Goal: Information Seeking & Learning: Learn about a topic

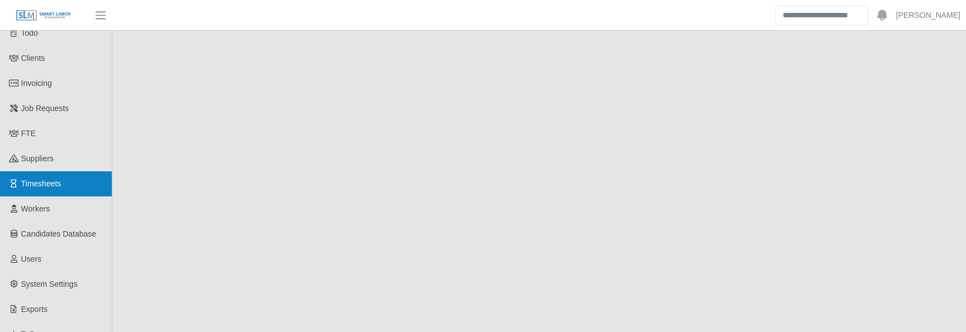
scroll to position [543, 0]
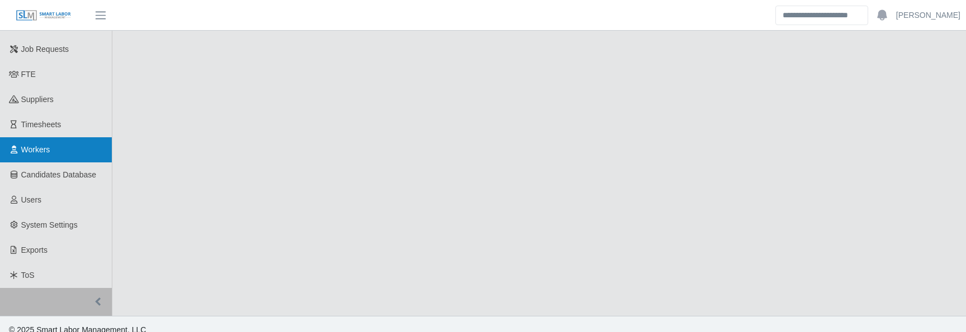
click at [50, 145] on span "Workers" at bounding box center [35, 149] width 29 height 9
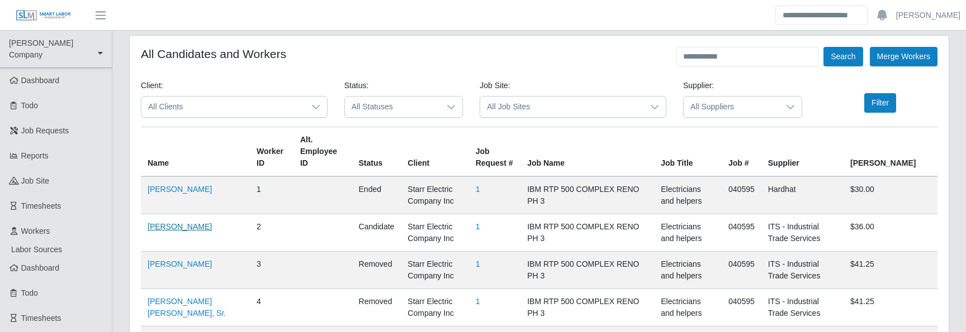
click at [183, 222] on link "Gregory Bellamy" at bounding box center [180, 226] width 64 height 9
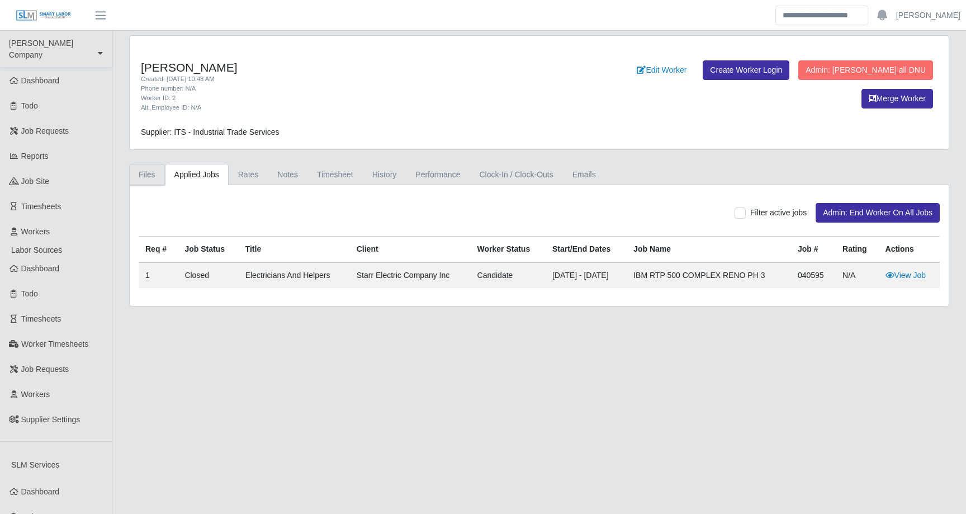
click at [153, 175] on link "Files" at bounding box center [147, 175] width 36 height 22
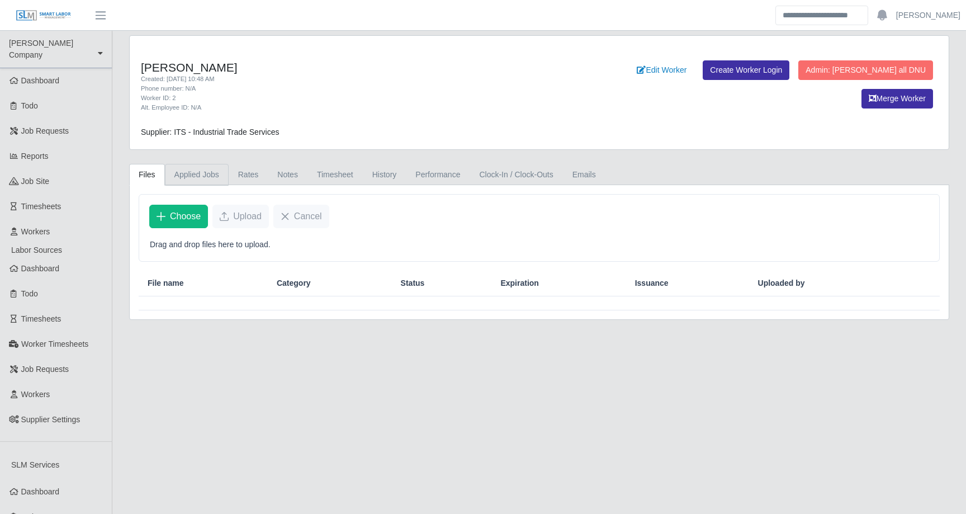
click at [212, 174] on link "Applied Jobs" at bounding box center [197, 175] width 64 height 22
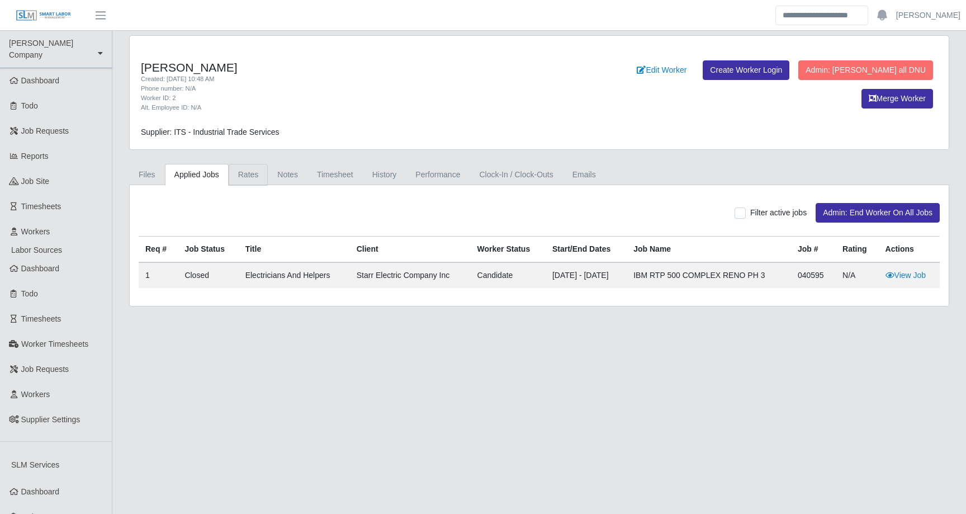
click at [243, 173] on link "Rates" at bounding box center [249, 175] width 40 height 22
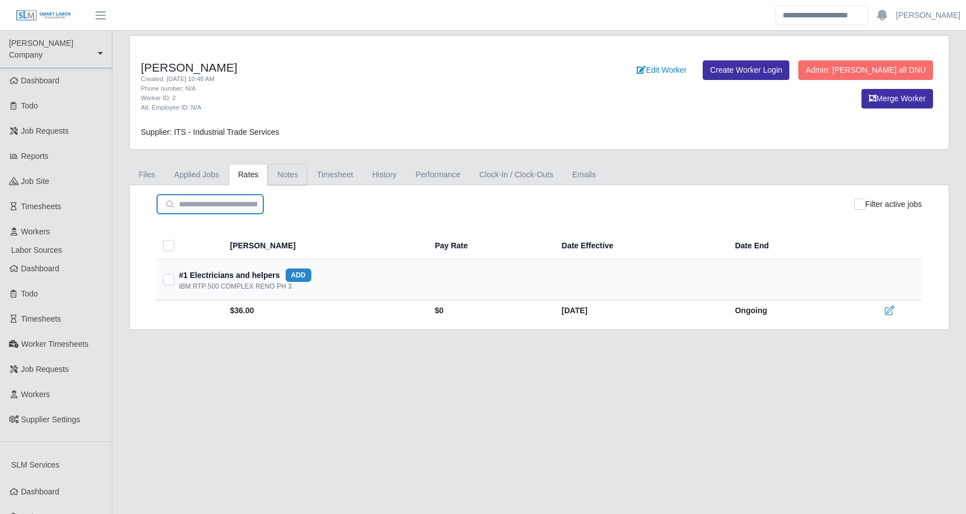
type input "**********"
click at [284, 172] on link "Notes" at bounding box center [288, 175] width 40 height 22
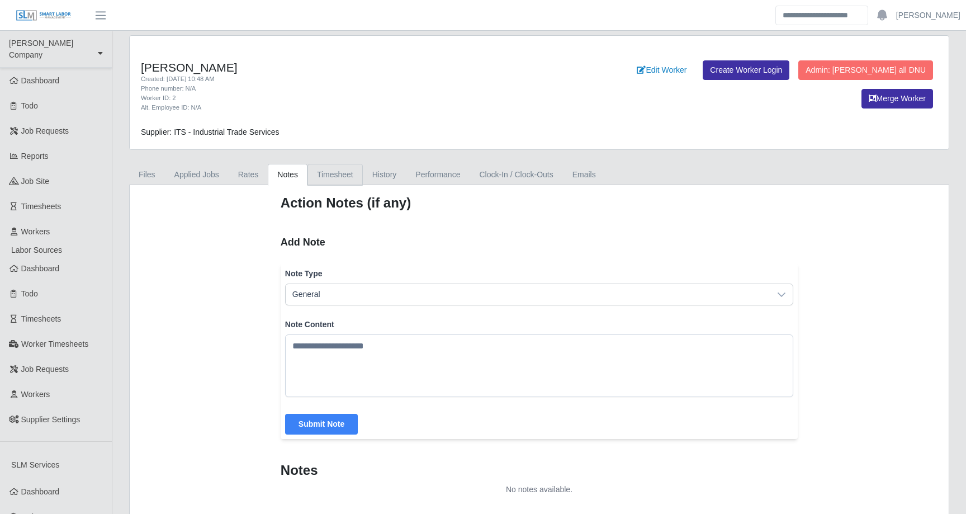
click at [344, 171] on link "Timesheet" at bounding box center [334, 175] width 55 height 22
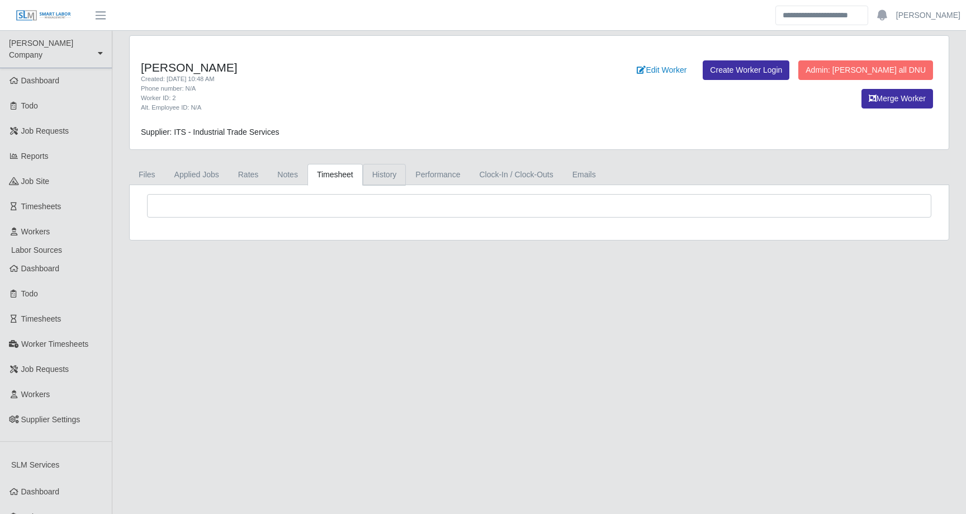
click at [395, 167] on link "History" at bounding box center [385, 175] width 44 height 22
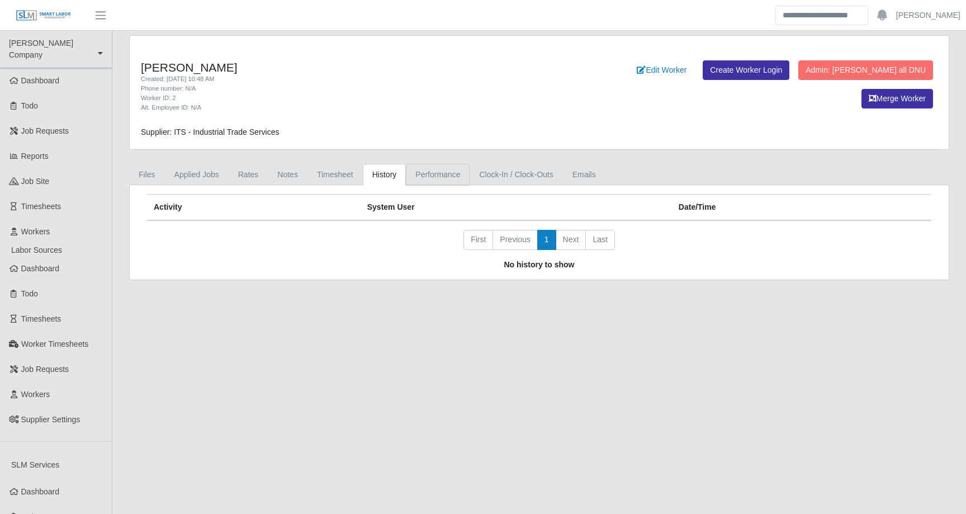
click at [448, 173] on link "Performance" at bounding box center [438, 175] width 64 height 22
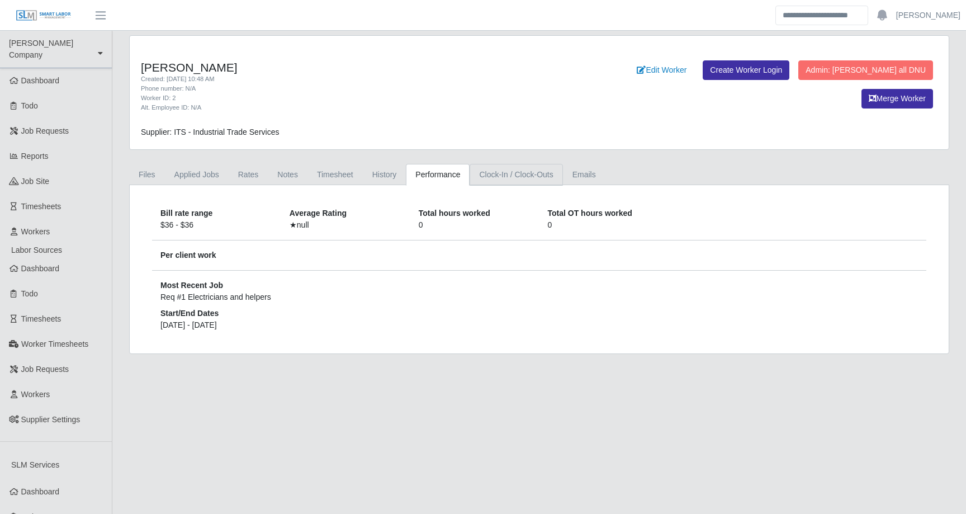
click at [510, 177] on link "Clock-In / Clock-Outs" at bounding box center [515, 175] width 93 height 22
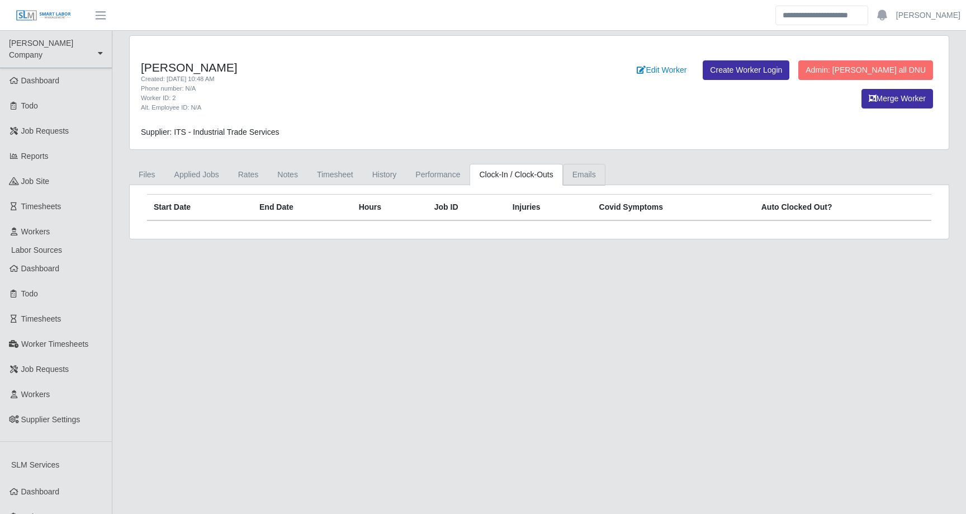
click at [601, 173] on link "Emails" at bounding box center [584, 175] width 42 height 22
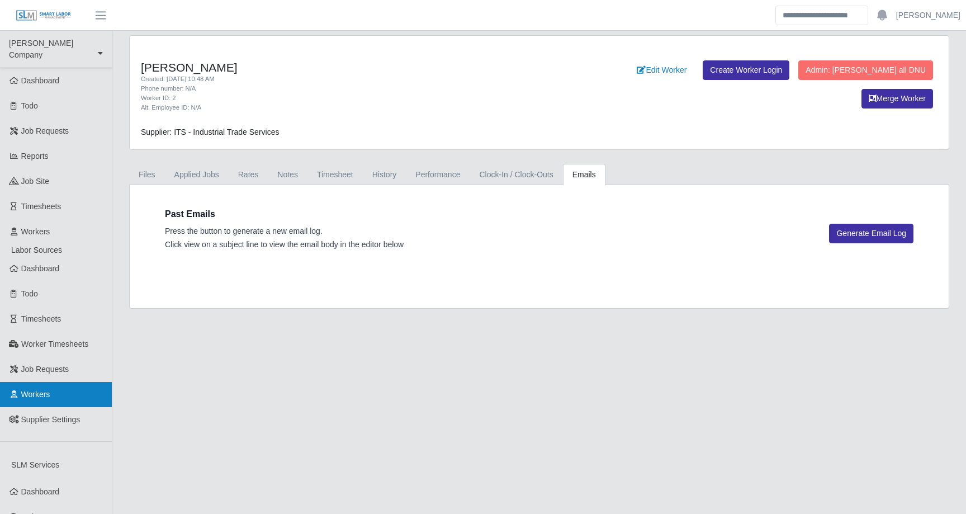
scroll to position [362, 0]
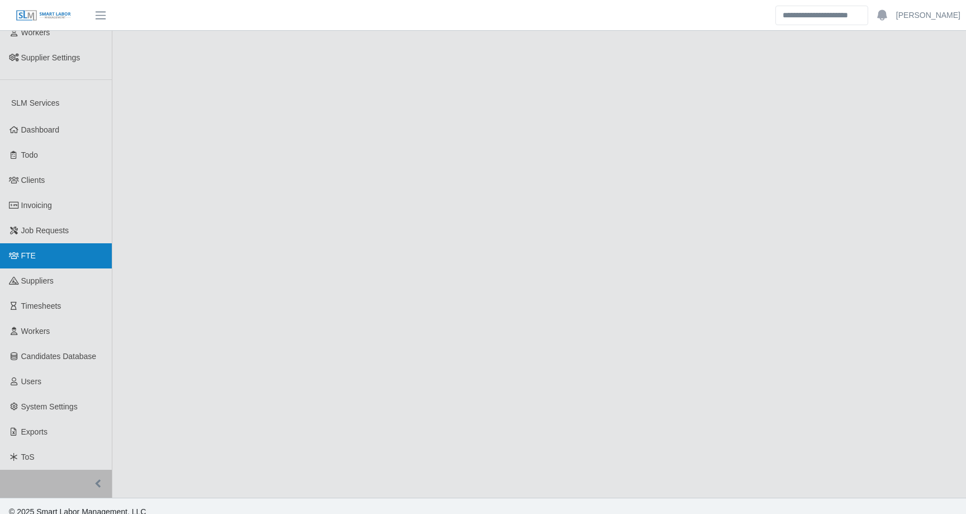
click at [59, 251] on link "FTE" at bounding box center [56, 255] width 112 height 25
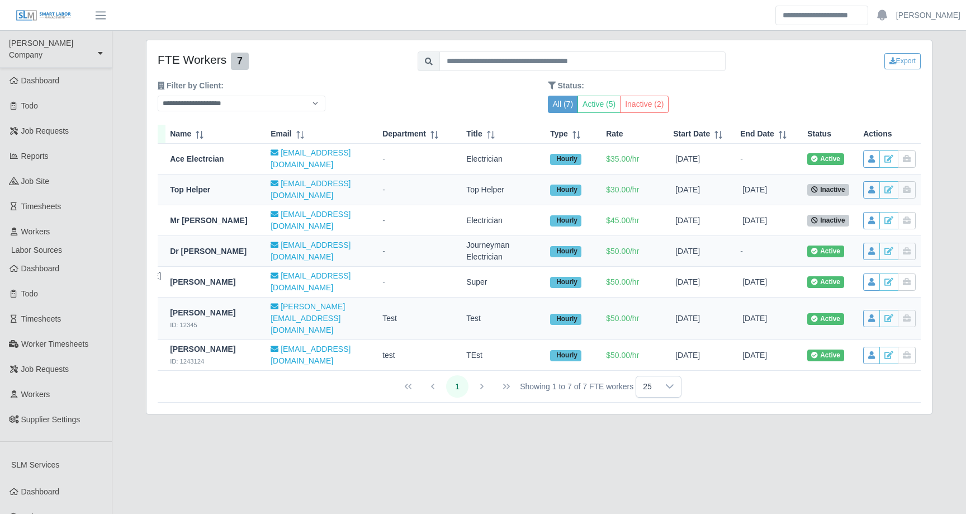
scroll to position [0, 140]
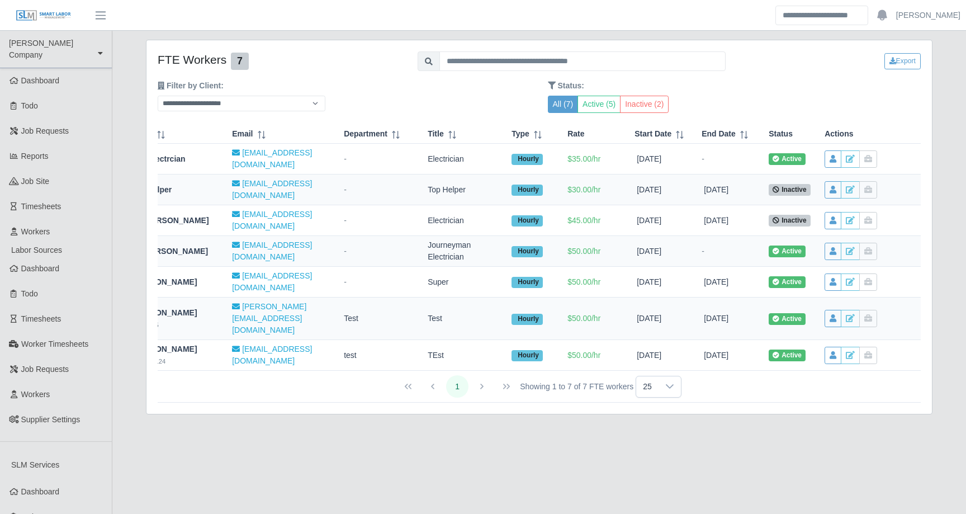
click at [582, 395] on main "**********" at bounding box center [538, 445] width 853 height 828
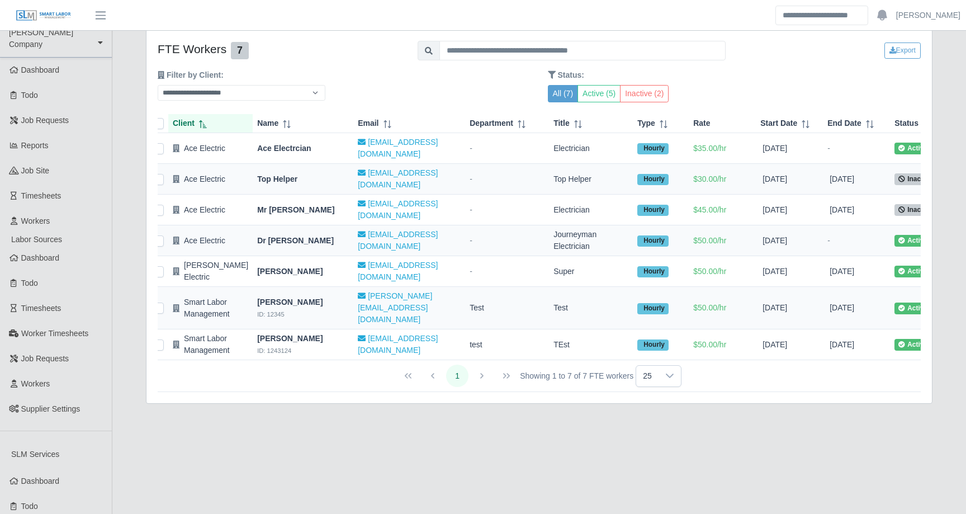
scroll to position [0, 0]
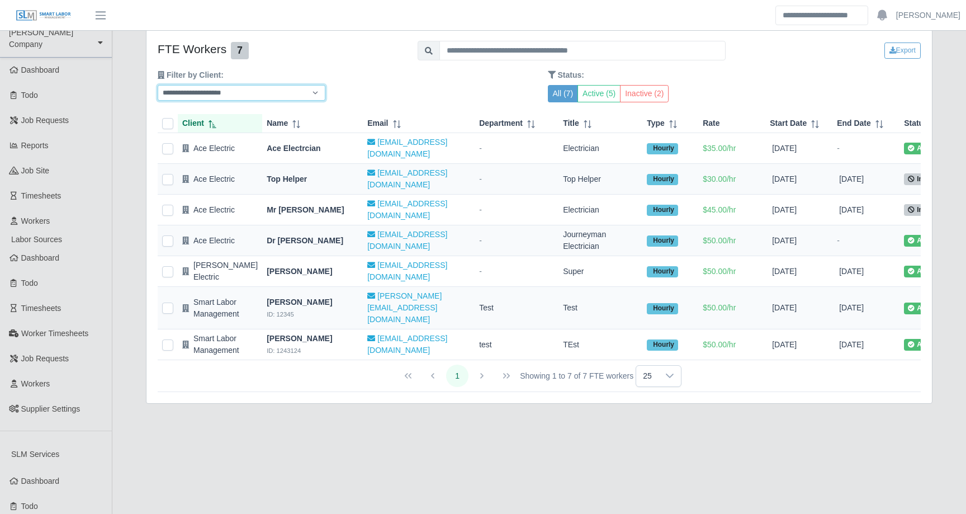
click at [315, 87] on select "**********" at bounding box center [242, 93] width 168 height 16
click at [158, 85] on select "**********" at bounding box center [242, 93] width 168 height 16
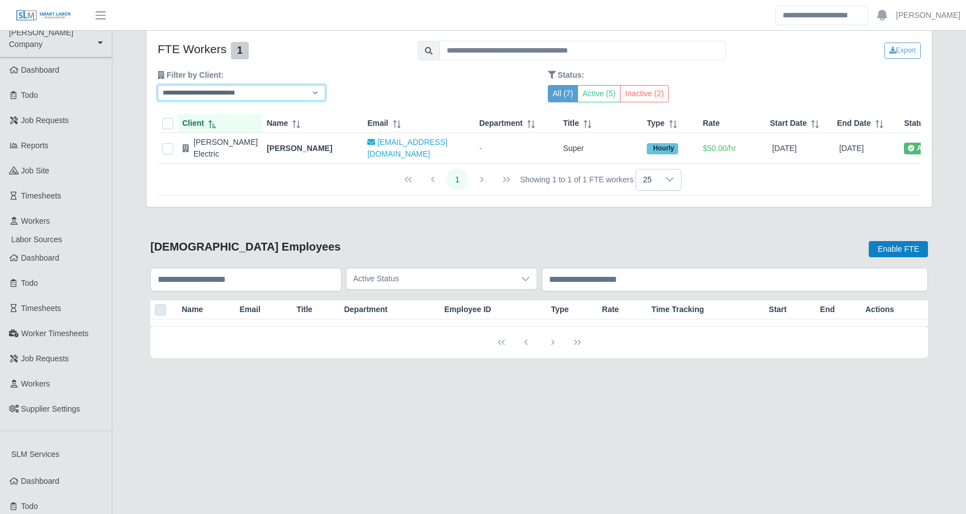
click at [285, 91] on select "**********" at bounding box center [242, 93] width 168 height 16
click at [158, 85] on select "**********" at bounding box center [242, 93] width 168 height 16
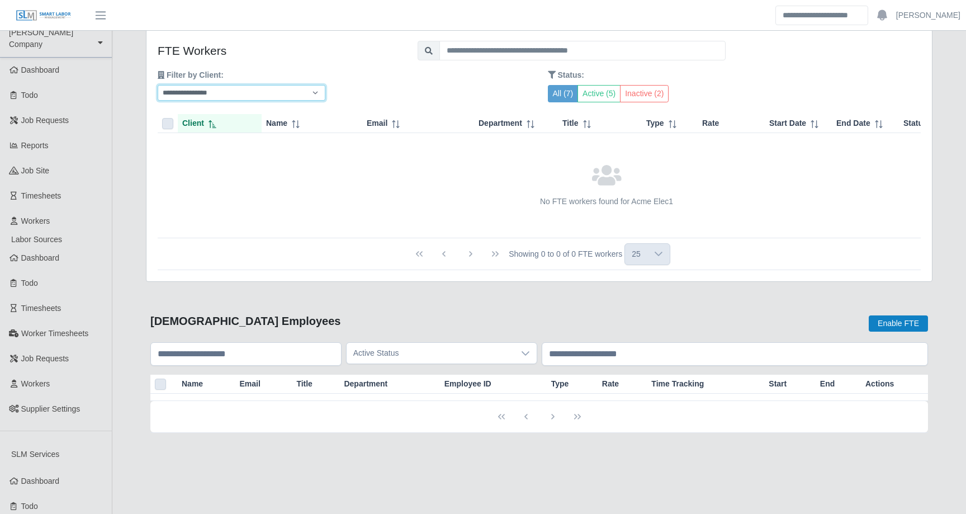
click at [288, 94] on select "**********" at bounding box center [242, 93] width 168 height 16
select select "**"
click at [158, 85] on select "**********" at bounding box center [242, 93] width 168 height 16
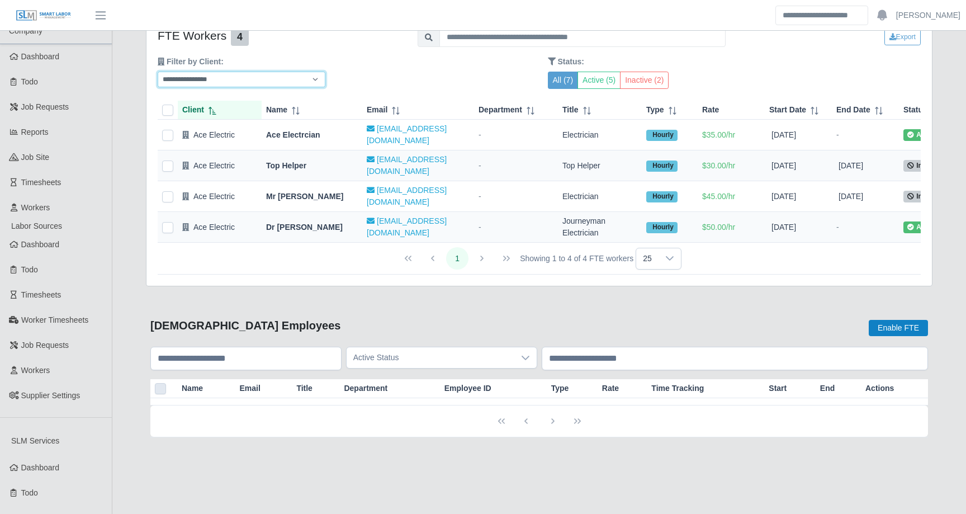
scroll to position [34, 0]
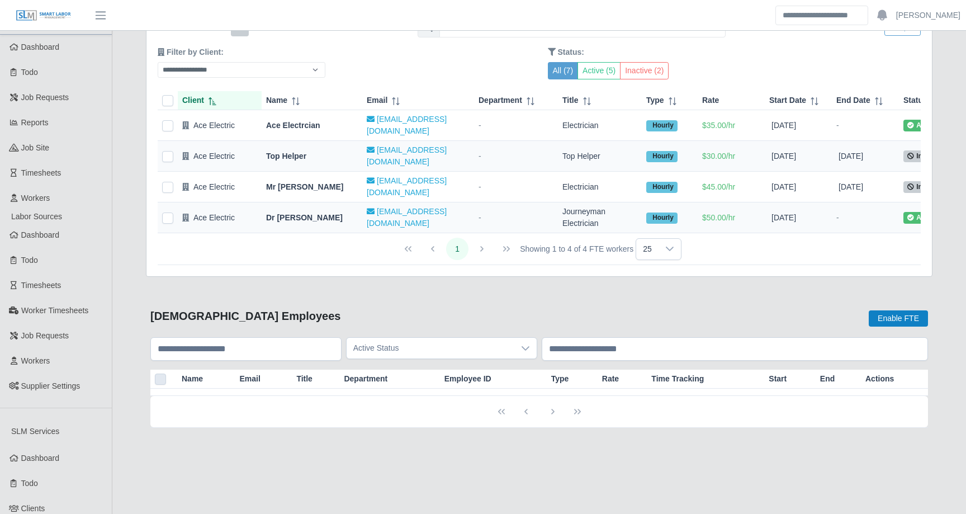
click at [483, 237] on div "1 Showing 1 to 4 of 4 FTE workers 25" at bounding box center [539, 248] width 284 height 22
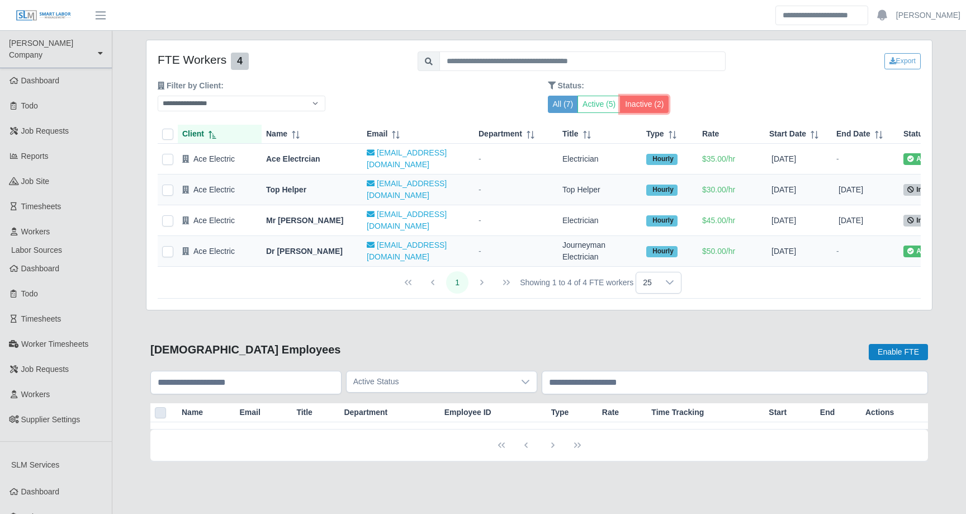
click at [644, 102] on button "Inactive (2)" at bounding box center [644, 104] width 49 height 17
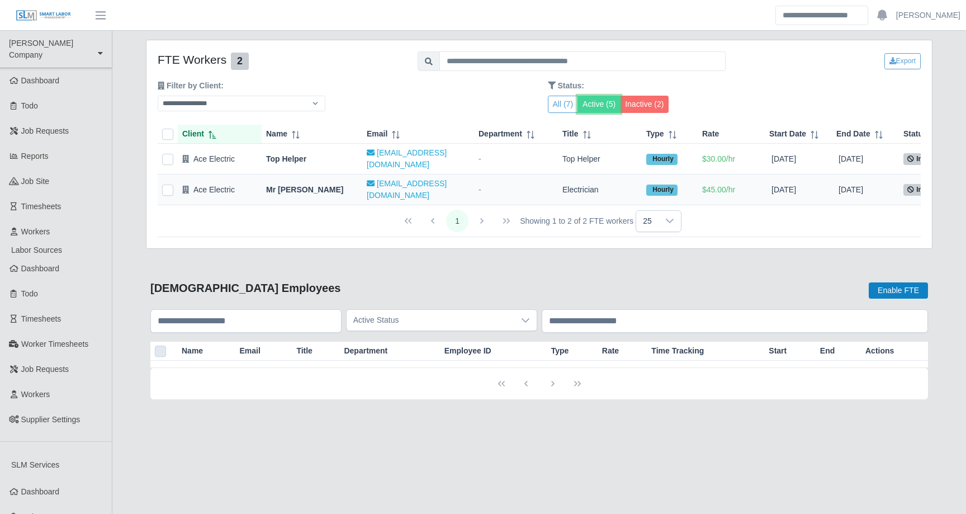
click at [592, 104] on button "Active (5)" at bounding box center [598, 104] width 43 height 17
click at [651, 101] on button "Inactive (2)" at bounding box center [644, 104] width 49 height 17
click at [561, 106] on button "All (7)" at bounding box center [563, 104] width 31 height 17
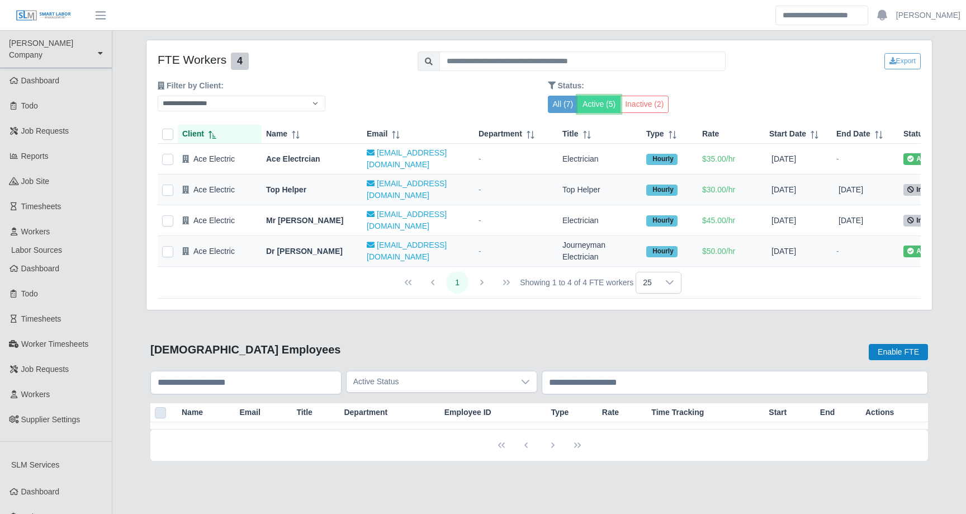
click at [592, 106] on button "Active (5)" at bounding box center [598, 104] width 43 height 17
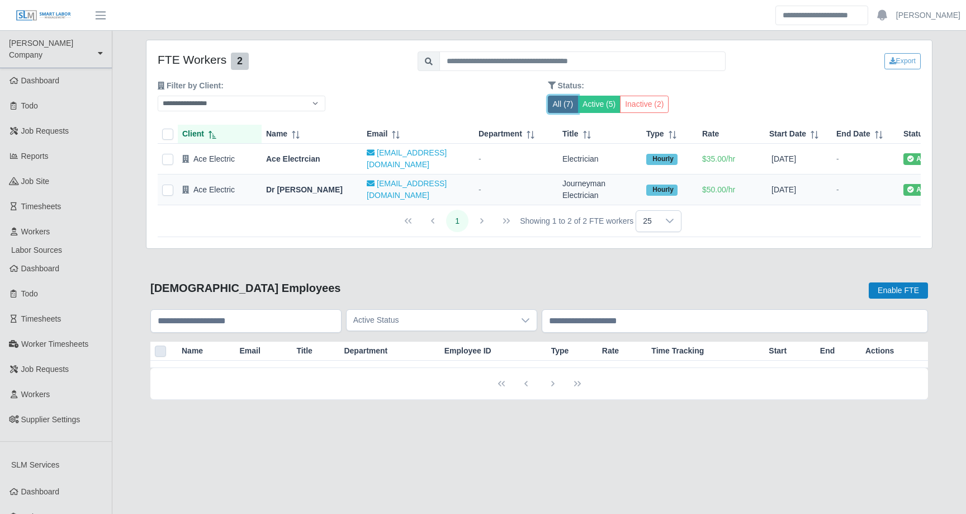
click at [569, 102] on button "All (7)" at bounding box center [563, 104] width 31 height 17
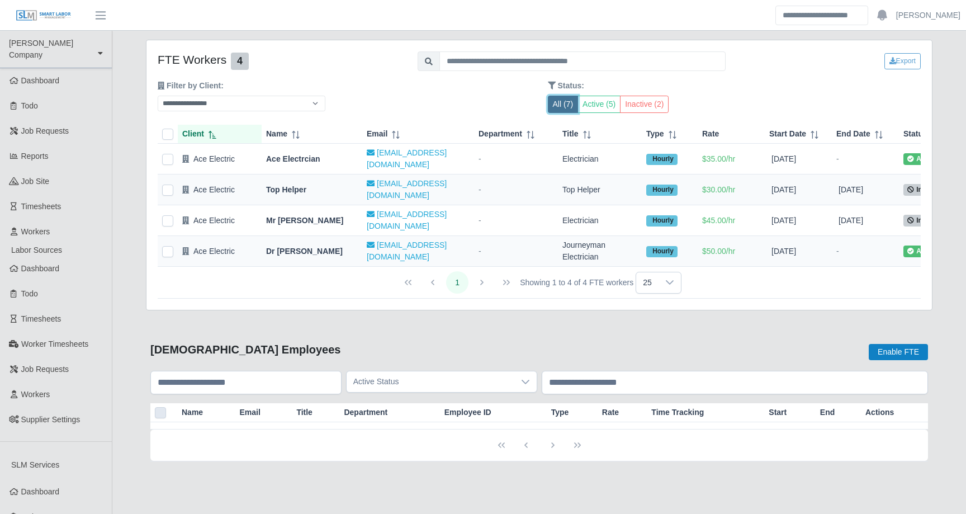
click at [569, 102] on button "All (7)" at bounding box center [563, 104] width 31 height 17
click at [616, 104] on button "Active (5)" at bounding box center [598, 104] width 43 height 17
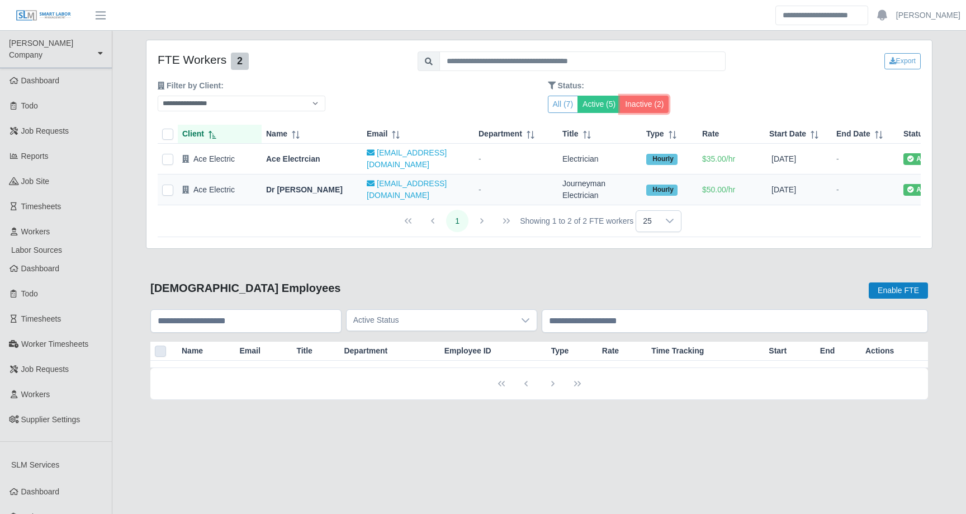
click at [651, 101] on button "Inactive (2)" at bounding box center [644, 104] width 49 height 17
click at [564, 102] on button "All (7)" at bounding box center [563, 104] width 31 height 17
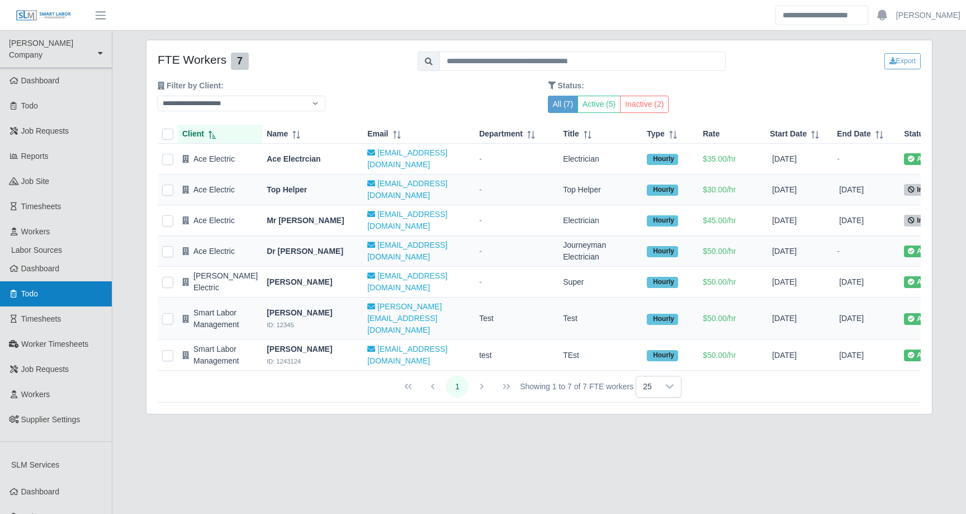
scroll to position [362, 0]
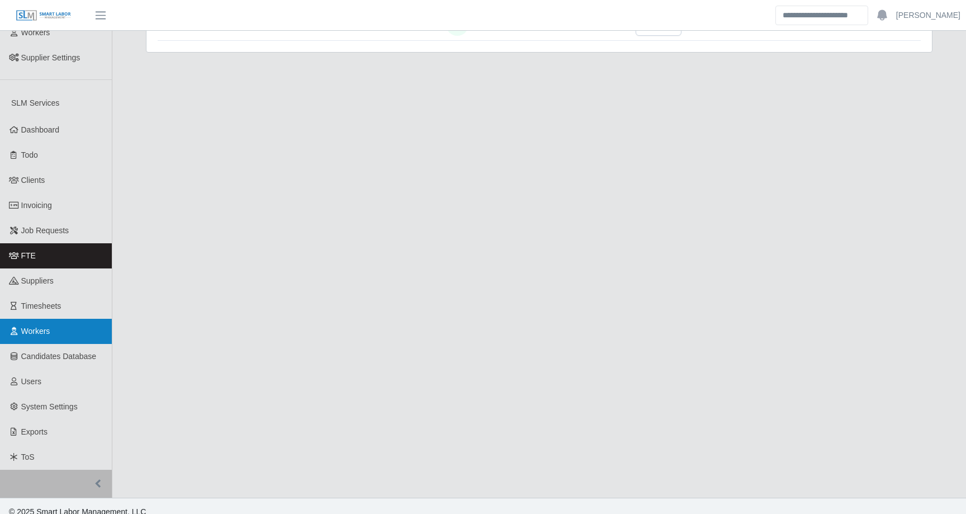
click at [56, 321] on link "Workers" at bounding box center [56, 331] width 112 height 25
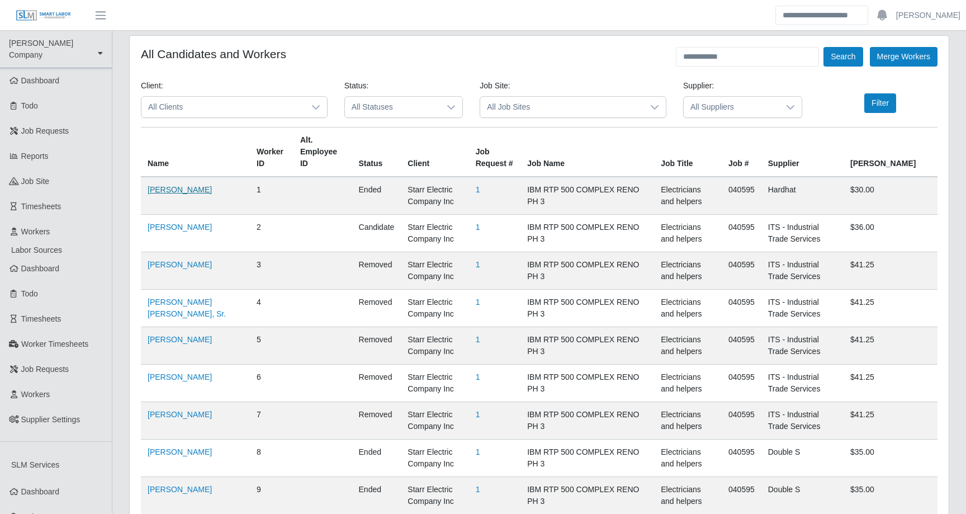
click at [181, 185] on link "[PERSON_NAME]" at bounding box center [180, 189] width 64 height 9
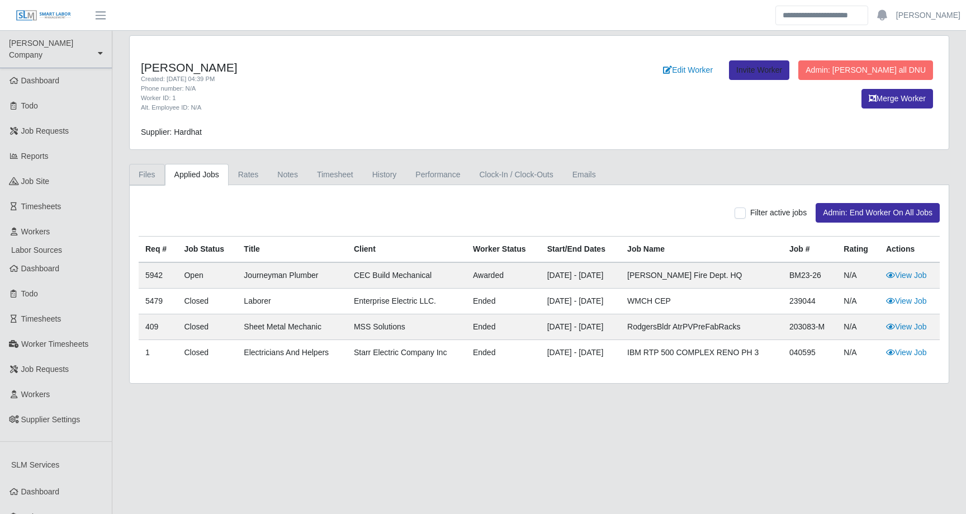
click at [148, 172] on link "Files" at bounding box center [147, 175] width 36 height 22
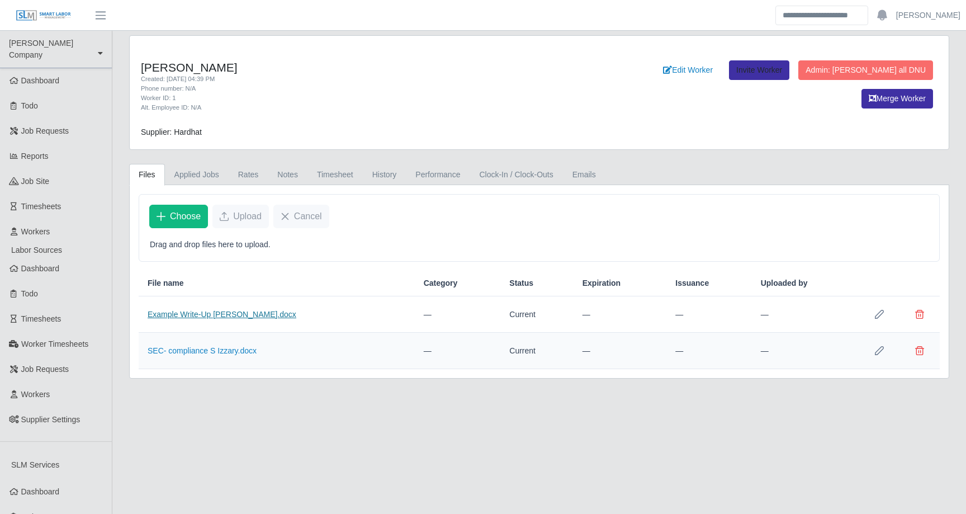
click at [215, 314] on link "Example Write-Up Starr Steven I.docx" at bounding box center [222, 314] width 149 height 9
click at [217, 348] on link "SEC- compliance S Izzary.docx" at bounding box center [202, 350] width 109 height 9
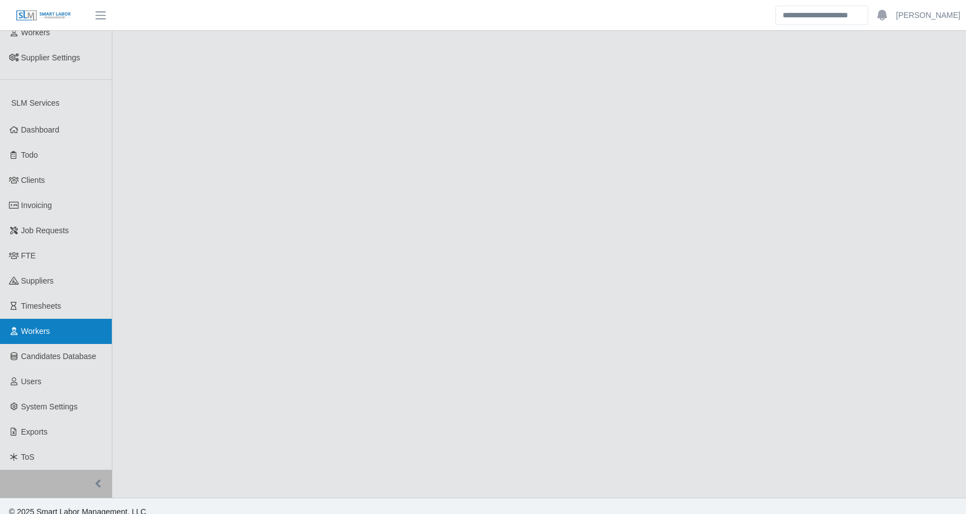
click at [34, 326] on span "Workers" at bounding box center [35, 330] width 29 height 9
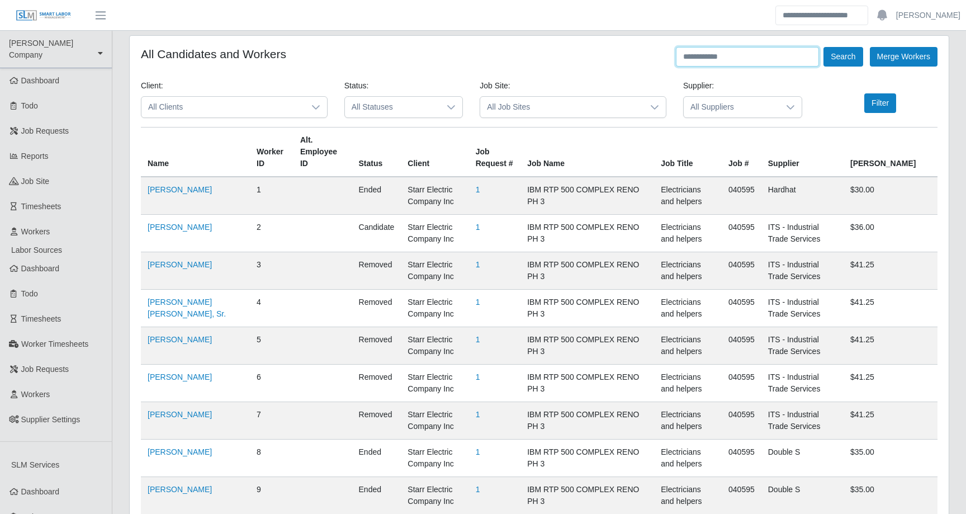
click at [710, 61] on input "text" at bounding box center [747, 57] width 143 height 20
type input "**********"
click at [832, 63] on button "Search" at bounding box center [842, 57] width 39 height 20
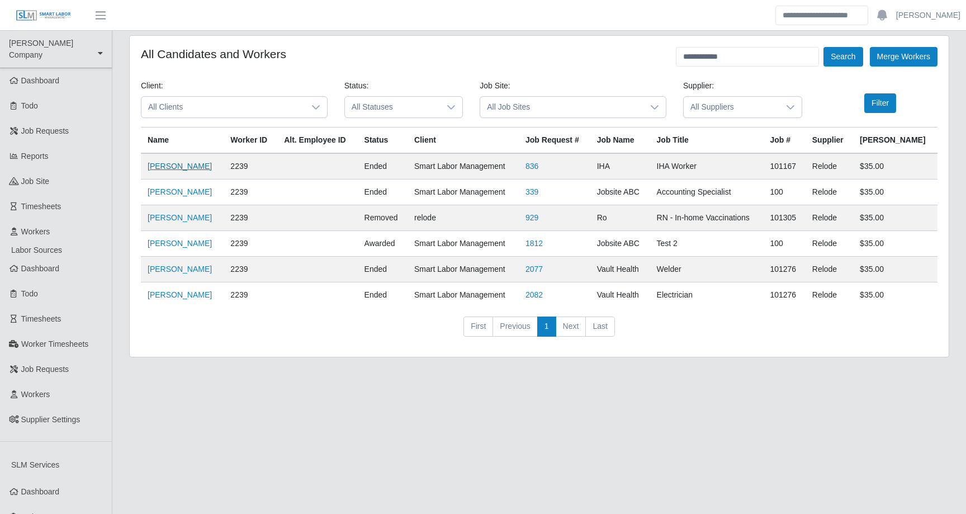
click at [182, 167] on link "Aaron Austin" at bounding box center [180, 165] width 64 height 9
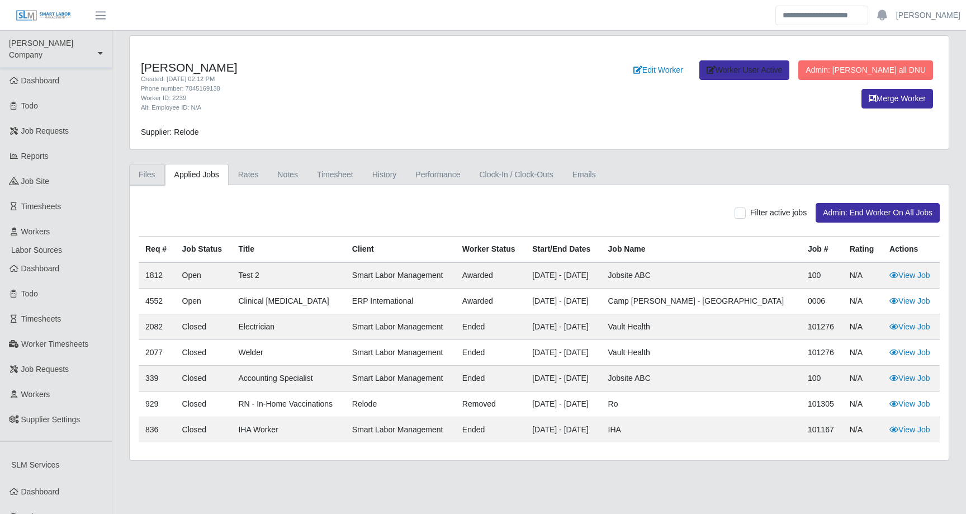
click at [151, 171] on link "Files" at bounding box center [147, 175] width 36 height 22
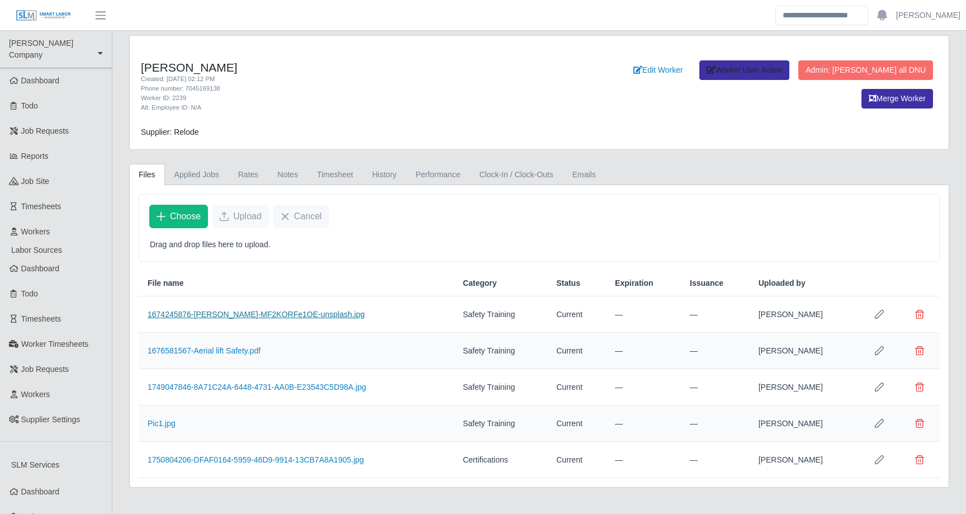
click at [233, 311] on link "1674245876-daniel-salgado-MF2KORFe1OE-unsplash.jpg" at bounding box center [256, 314] width 217 height 9
click at [198, 350] on link "1676581567-Aerial lift Safety.pdf" at bounding box center [204, 350] width 113 height 9
click at [197, 382] on link "1749047846-8A71C24A-6448-4731-AA0B-E23543C5D98A.jpg" at bounding box center [257, 386] width 218 height 9
click at [172, 423] on link "Pic1.jpg" at bounding box center [162, 423] width 28 height 9
click at [305, 455] on link "1750804206-DFAF0164-5959-46D9-9914-13CB7A8A1905.jpg" at bounding box center [256, 459] width 216 height 9
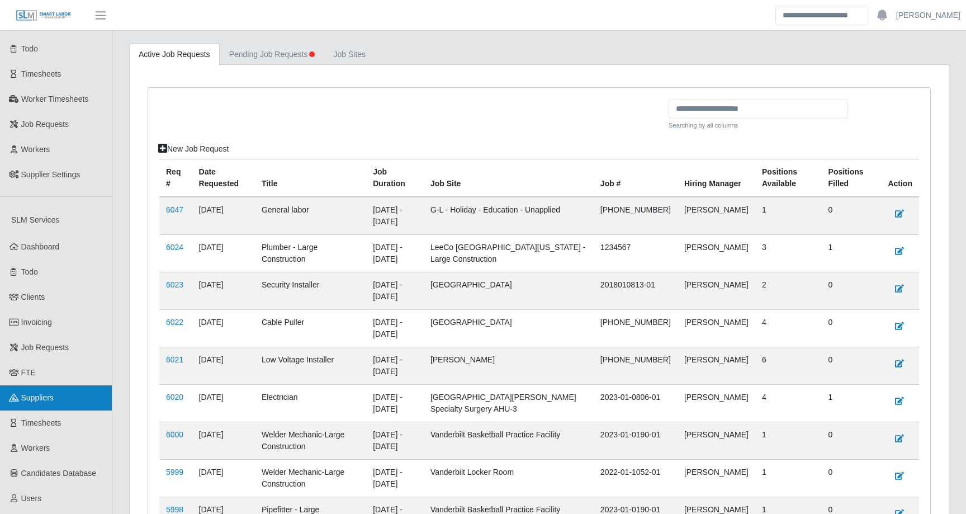
scroll to position [256, 0]
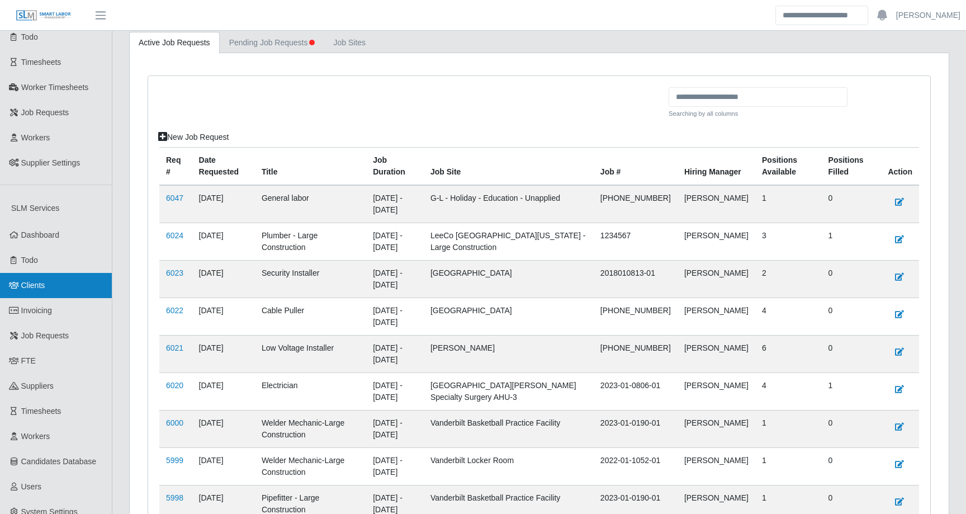
click at [57, 273] on link "Clients" at bounding box center [56, 285] width 112 height 25
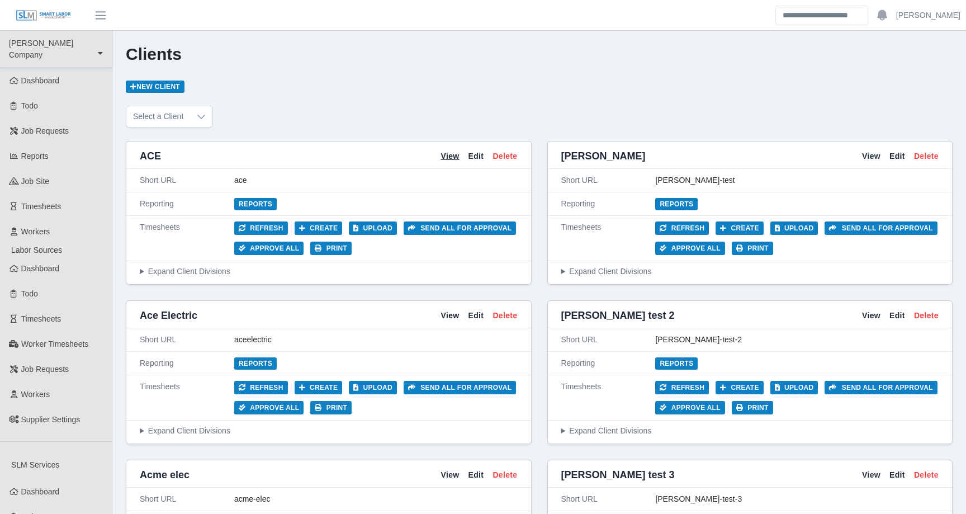
click at [449, 156] on link "View" at bounding box center [449, 156] width 18 height 12
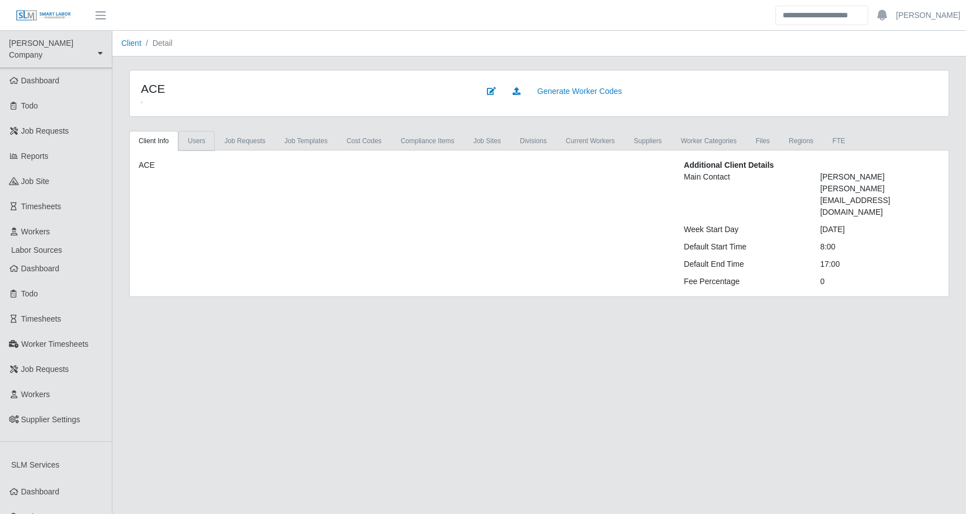
click at [196, 147] on link "Users" at bounding box center [196, 141] width 36 height 20
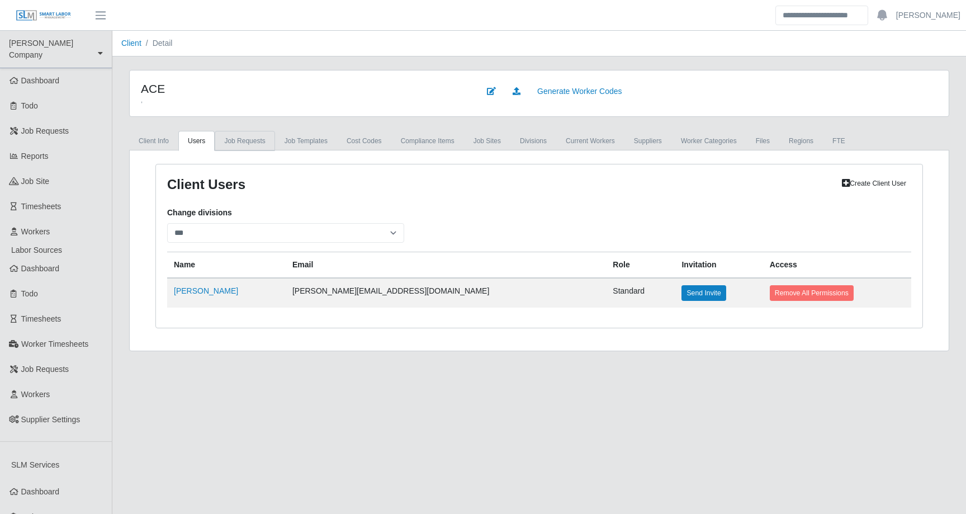
click at [245, 140] on link "Job Requests" at bounding box center [245, 141] width 60 height 20
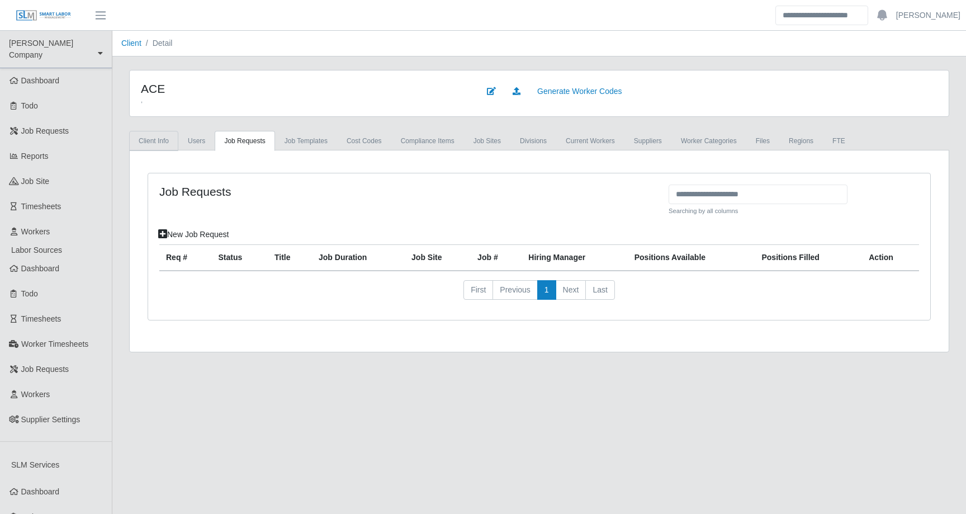
click at [155, 135] on link "Client Info" at bounding box center [153, 141] width 49 height 20
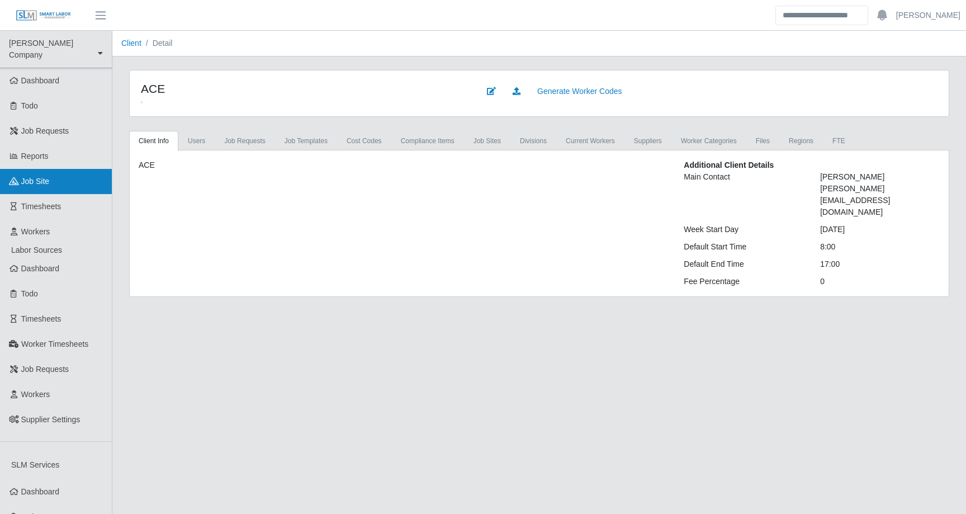
click at [47, 177] on span "job site" at bounding box center [35, 181] width 28 height 9
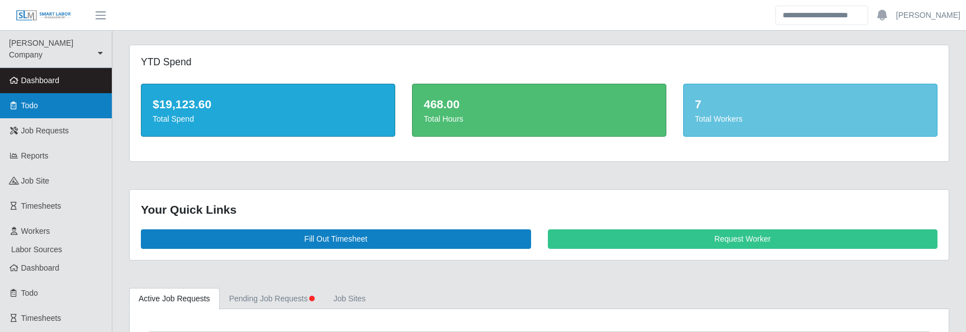
click at [42, 97] on link "Todo" at bounding box center [56, 105] width 112 height 25
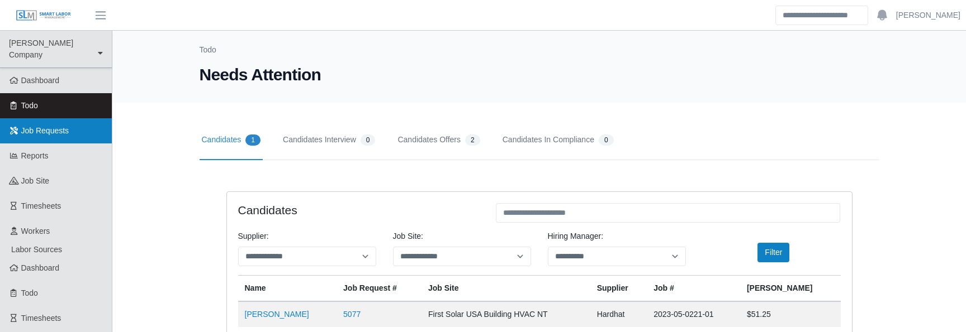
click at [73, 127] on link "Job Requests" at bounding box center [56, 130] width 112 height 25
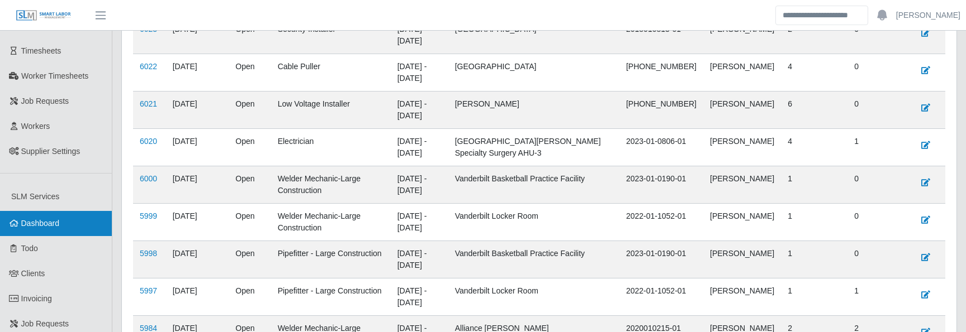
scroll to position [269, 0]
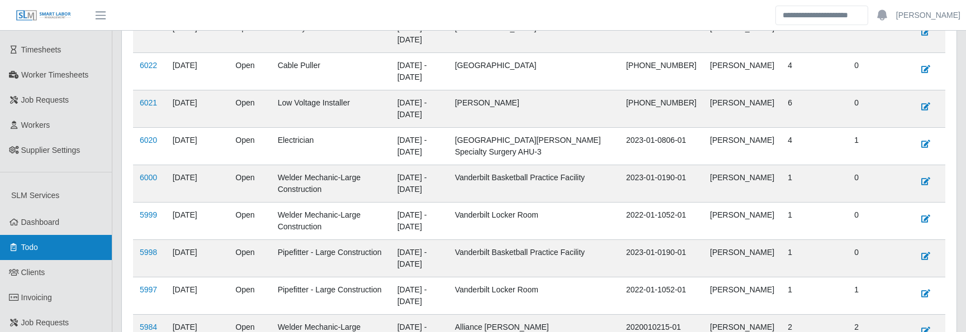
click at [55, 235] on link "Todo" at bounding box center [56, 247] width 112 height 25
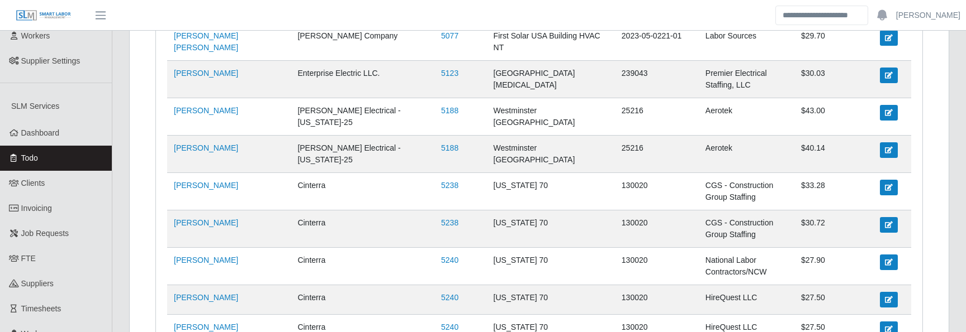
scroll to position [367, 0]
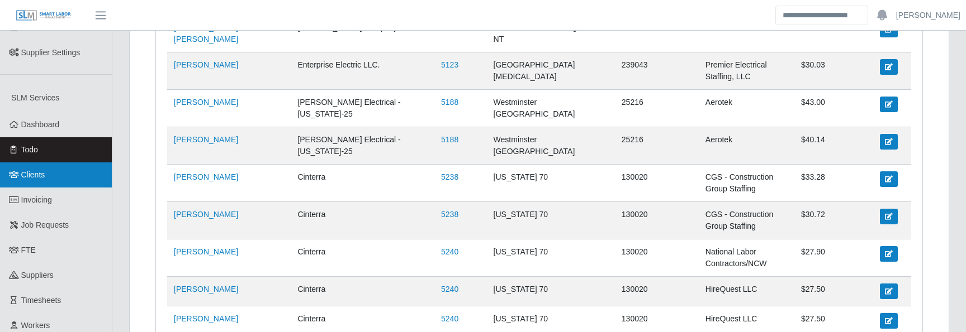
click at [49, 173] on link "Clients" at bounding box center [56, 175] width 112 height 25
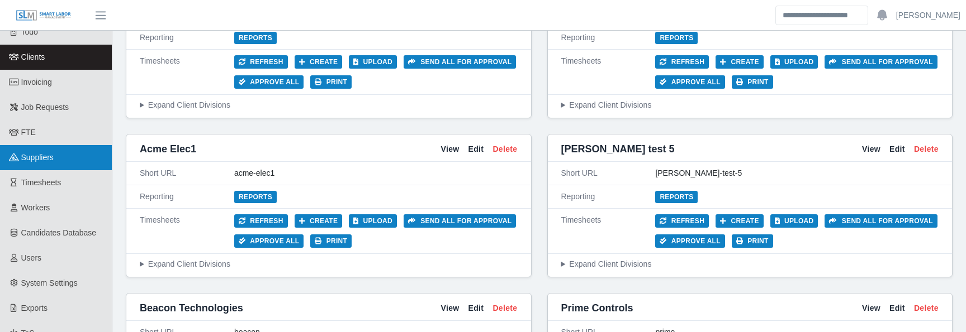
scroll to position [478, 0]
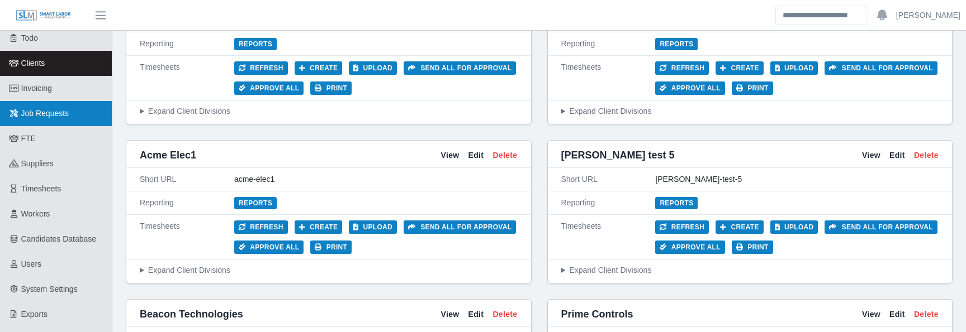
click at [56, 101] on link "Job Requests" at bounding box center [56, 113] width 112 height 25
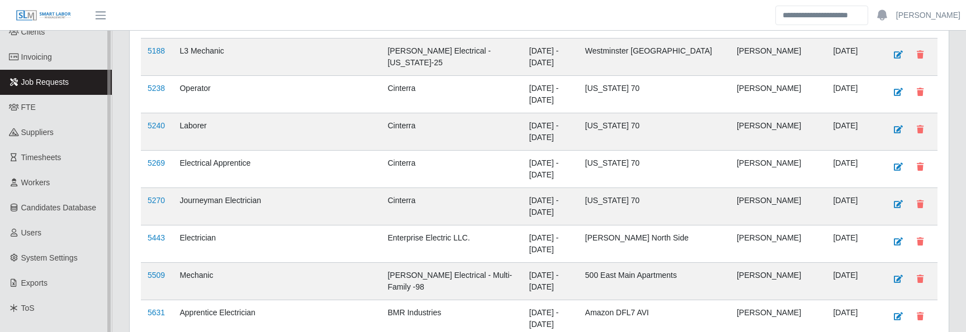
scroll to position [469, 0]
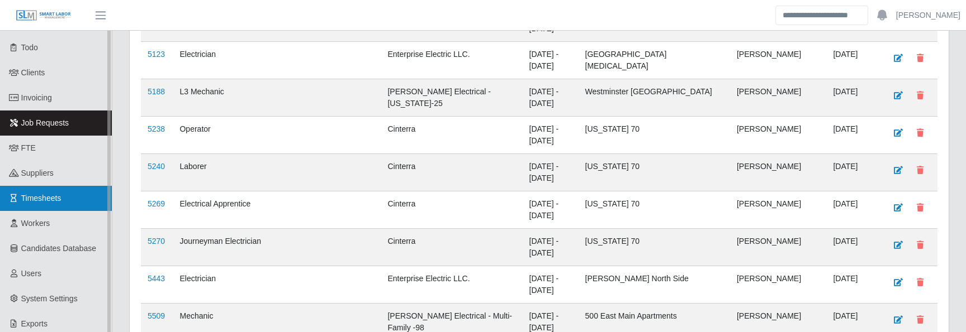
click at [66, 186] on link "Timesheets" at bounding box center [56, 198] width 112 height 25
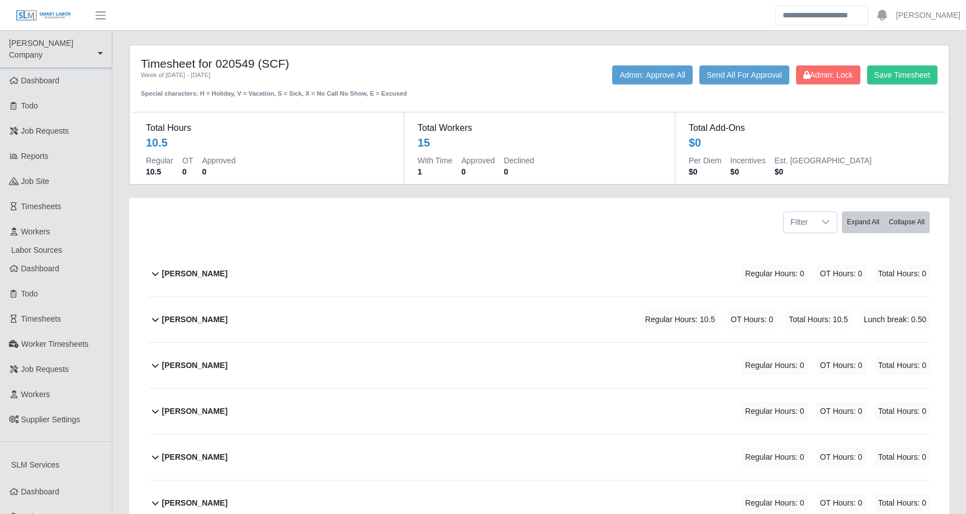
click at [204, 279] on div "Angel Meraz Reyes Sr." at bounding box center [194, 273] width 65 height 18
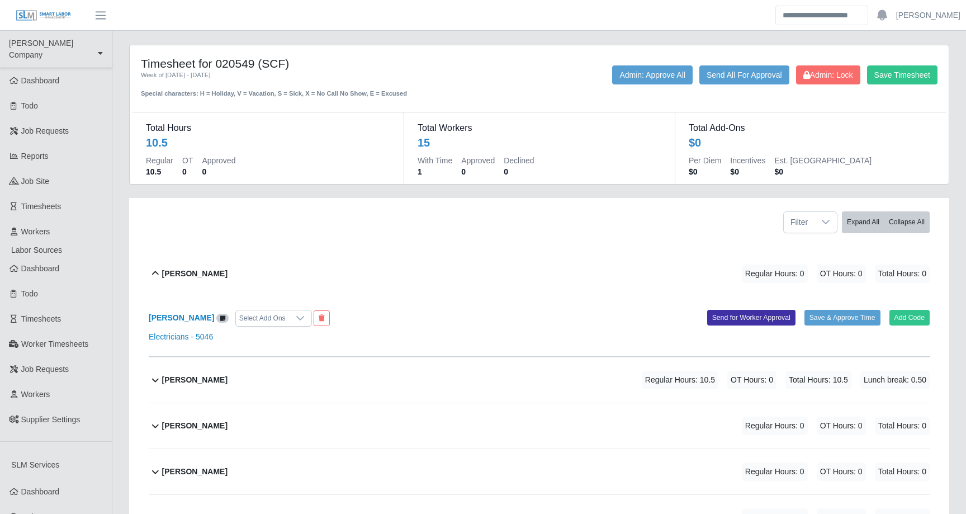
click at [204, 279] on div "Angel Meraz Reyes Sr." at bounding box center [194, 273] width 65 height 18
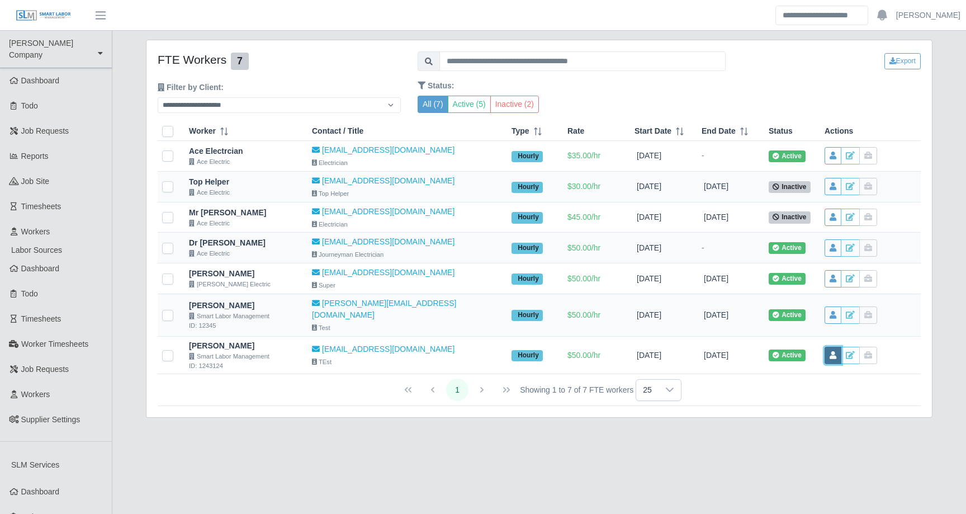
click at [829, 351] on icon at bounding box center [832, 355] width 7 height 8
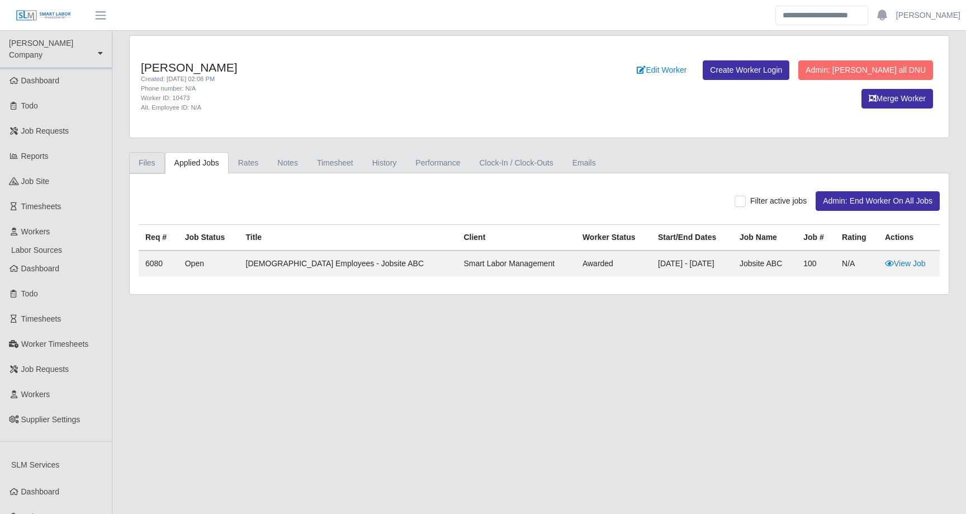
click at [158, 160] on link "Files" at bounding box center [147, 163] width 36 height 22
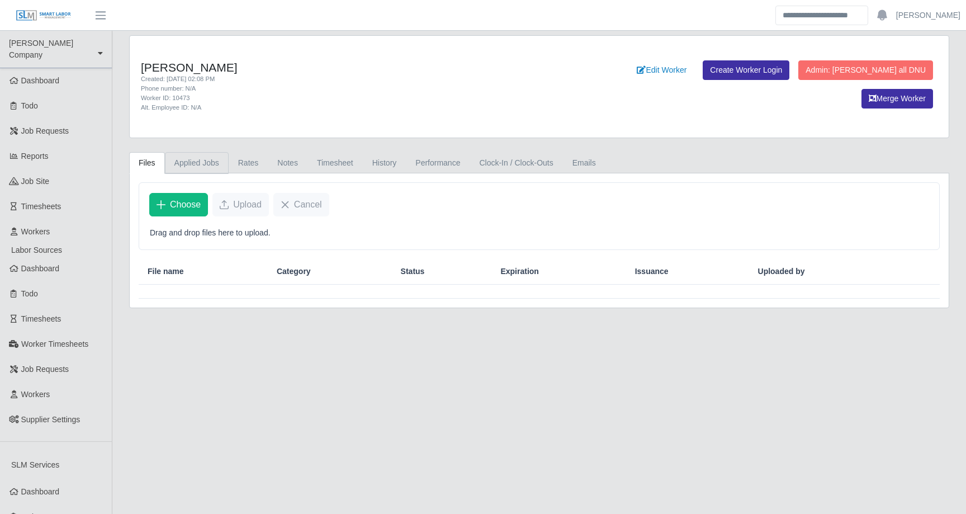
click at [194, 161] on link "Applied Jobs" at bounding box center [197, 163] width 64 height 22
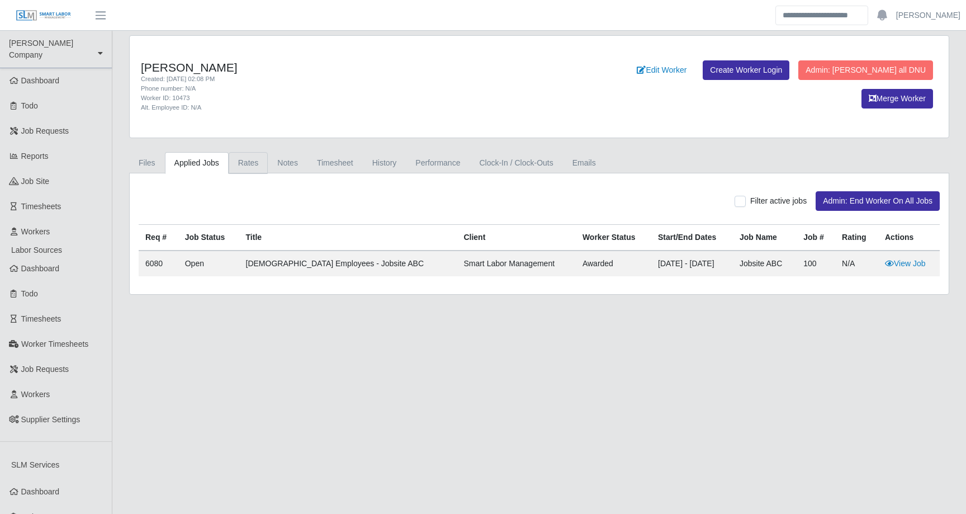
click at [236, 160] on link "Rates" at bounding box center [249, 163] width 40 height 22
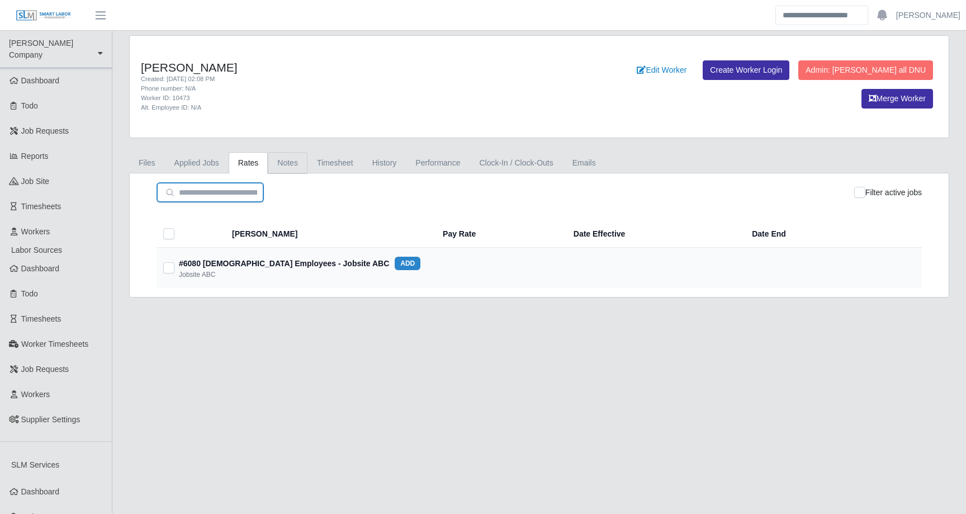
type input "**********"
click at [307, 160] on link "Notes" at bounding box center [288, 163] width 40 height 22
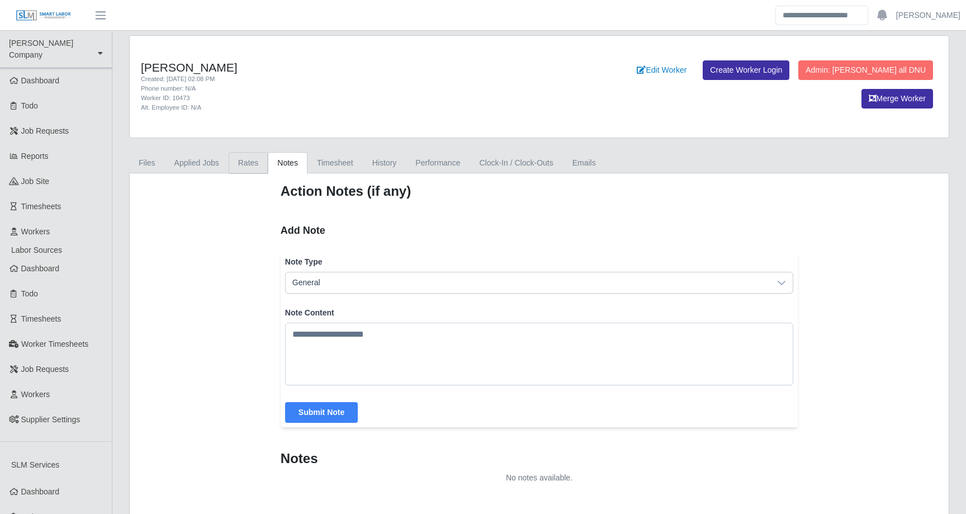
click at [259, 159] on link "Rates" at bounding box center [249, 163] width 40 height 22
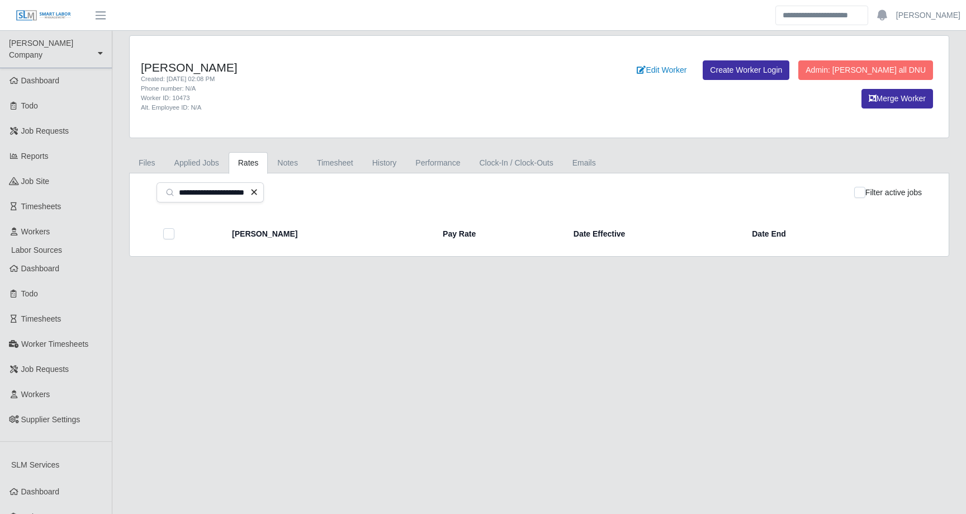
click at [258, 192] on button "✕" at bounding box center [254, 192] width 8 height 15
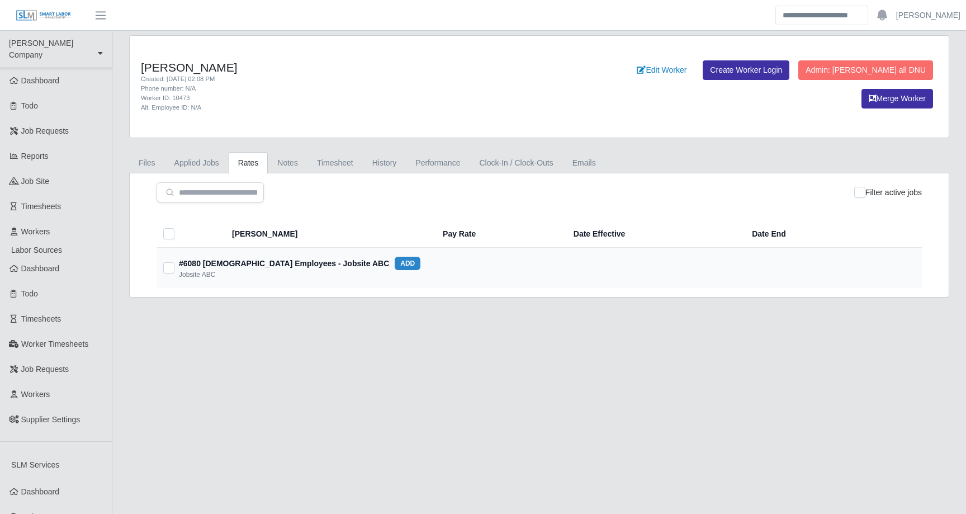
click at [345, 194] on div "Filter active jobs" at bounding box center [538, 192] width 765 height 20
click at [396, 164] on link "History" at bounding box center [385, 163] width 44 height 22
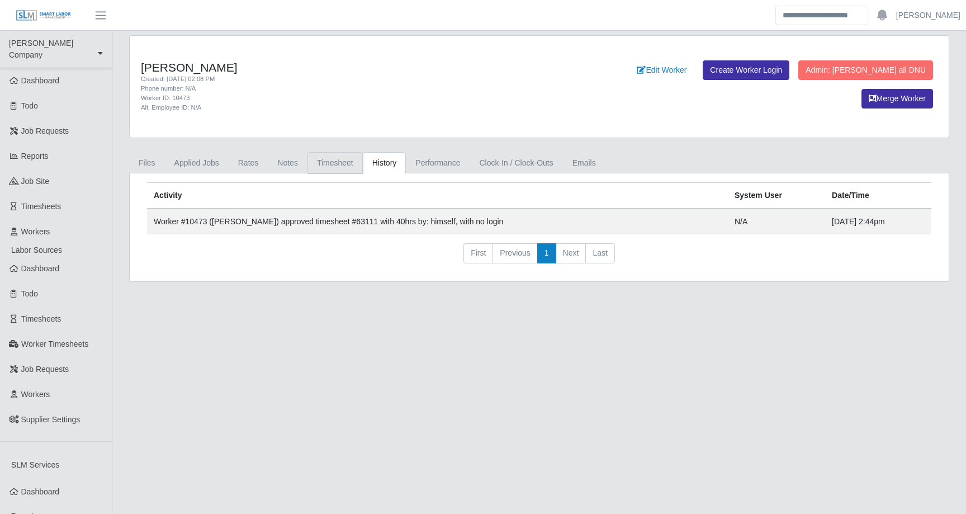
click at [350, 162] on link "Timesheet" at bounding box center [334, 163] width 55 height 22
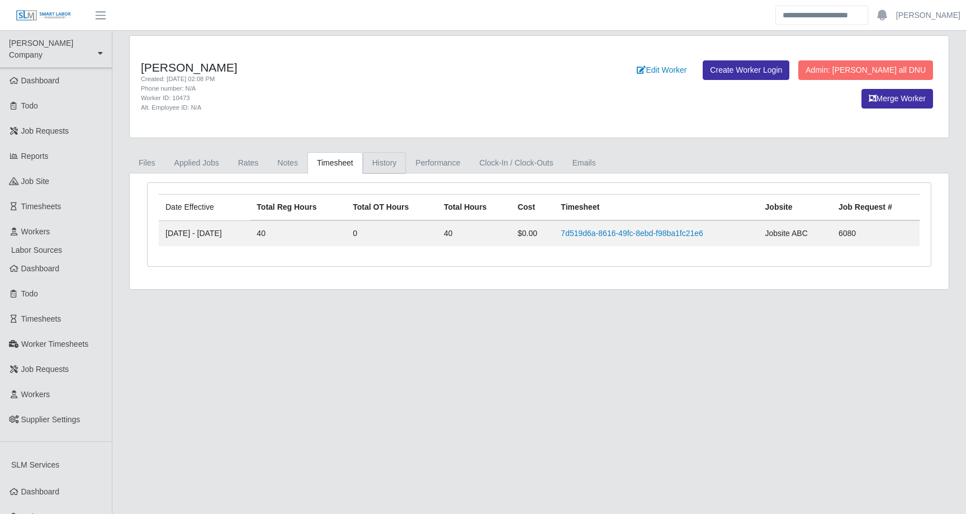
click at [396, 161] on link "History" at bounding box center [385, 163] width 44 height 22
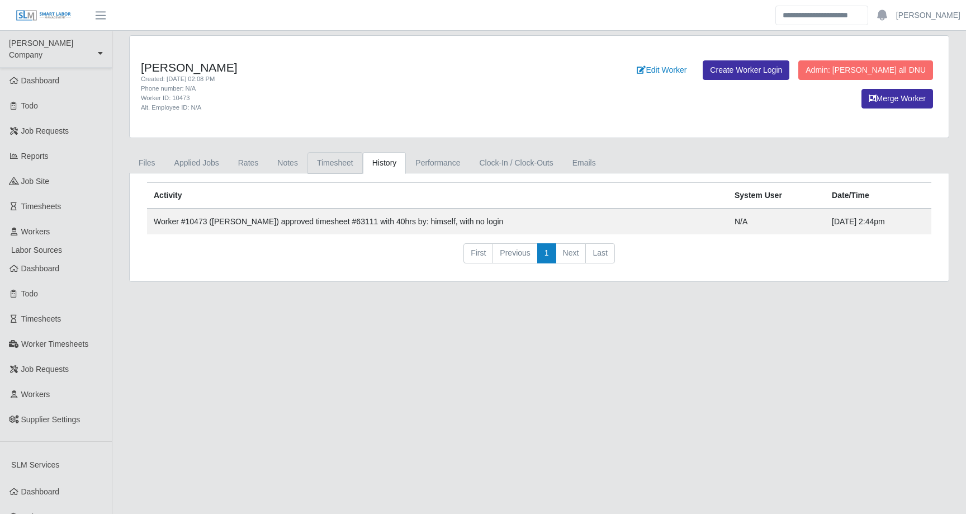
click at [313, 161] on link "Timesheet" at bounding box center [334, 163] width 55 height 22
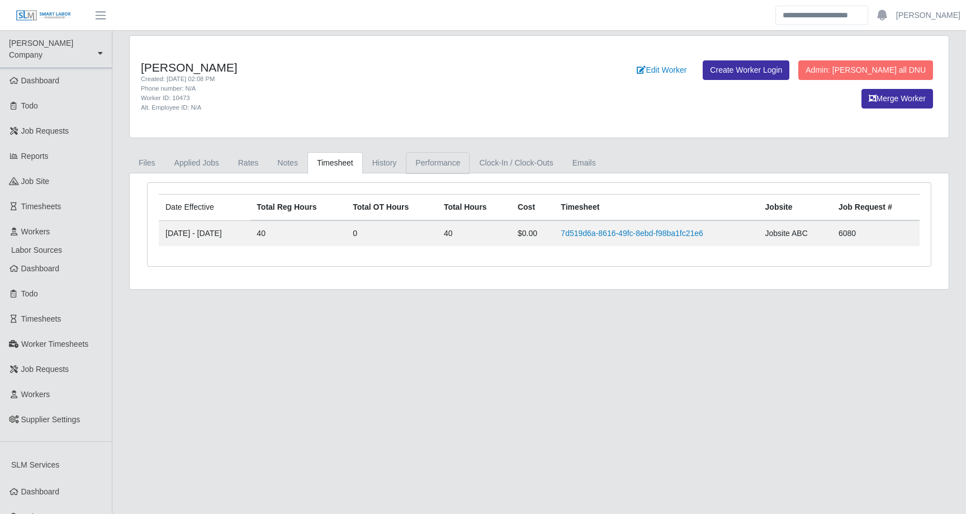
click at [458, 169] on link "Performance" at bounding box center [438, 163] width 64 height 22
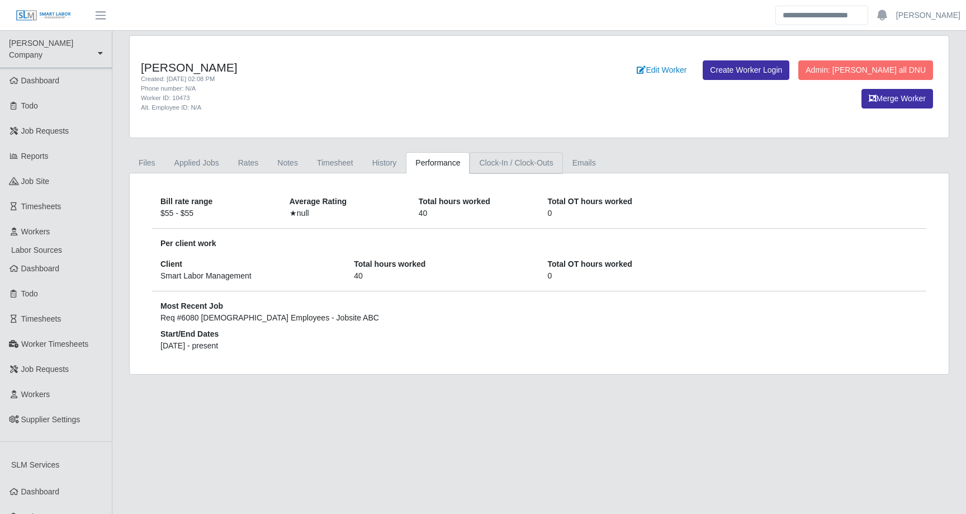
click at [515, 164] on link "Clock-In / Clock-Outs" at bounding box center [515, 163] width 93 height 22
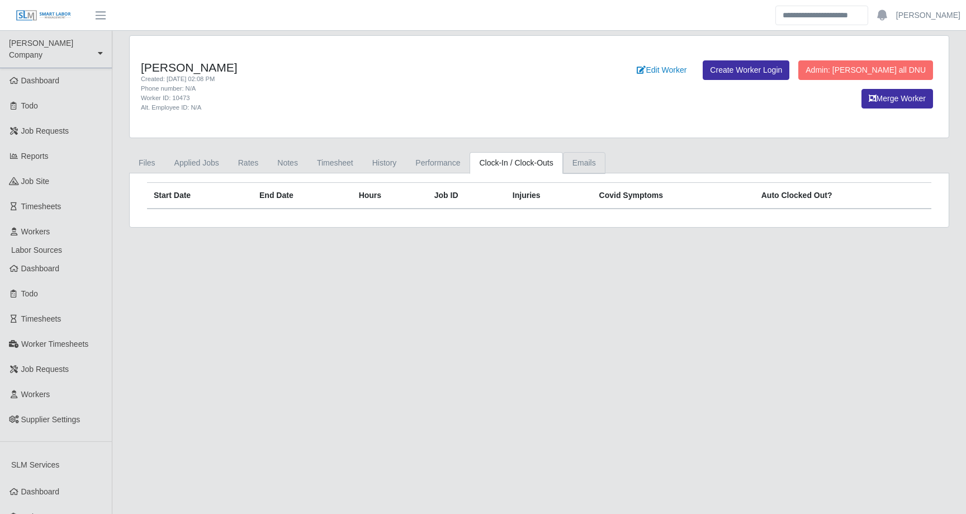
click at [584, 166] on link "Emails" at bounding box center [584, 163] width 42 height 22
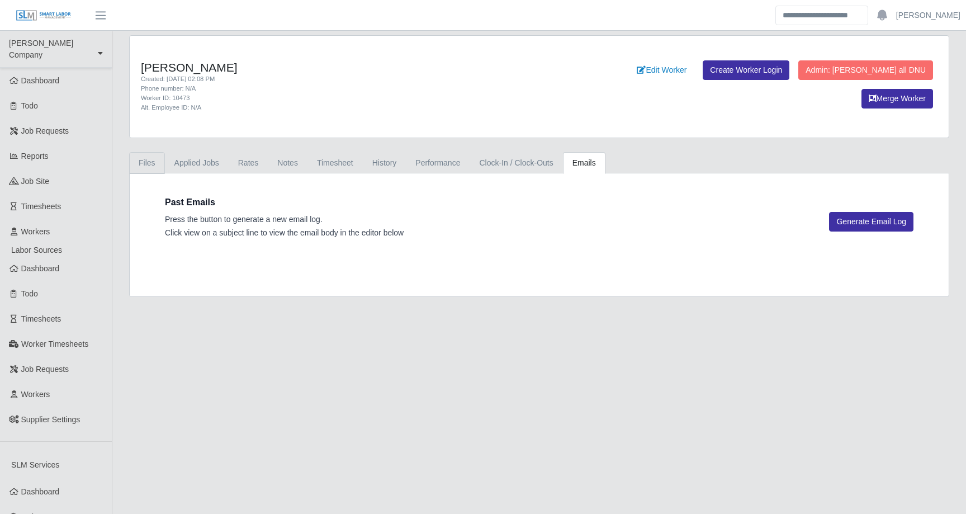
click at [144, 157] on link "Files" at bounding box center [147, 163] width 36 height 22
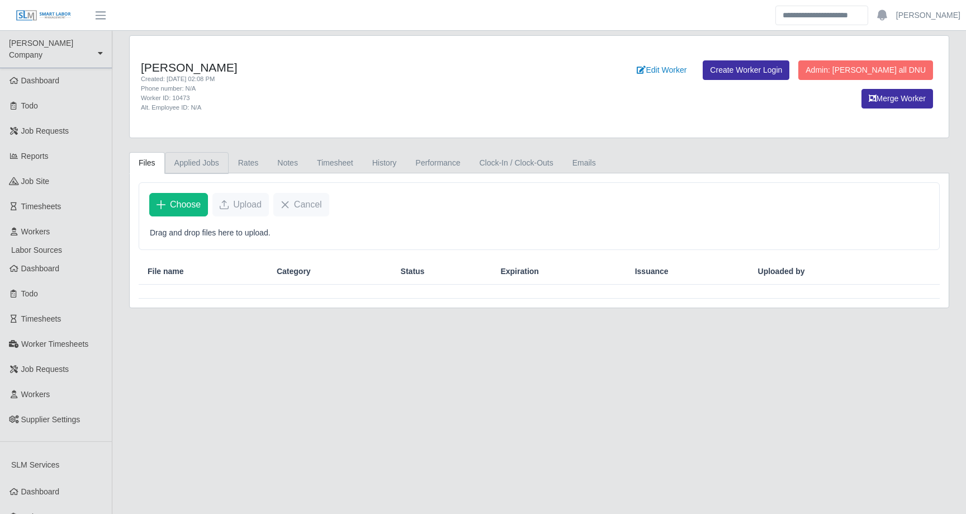
click at [193, 162] on link "Applied Jobs" at bounding box center [197, 163] width 64 height 22
